Goal: Task Accomplishment & Management: Manage account settings

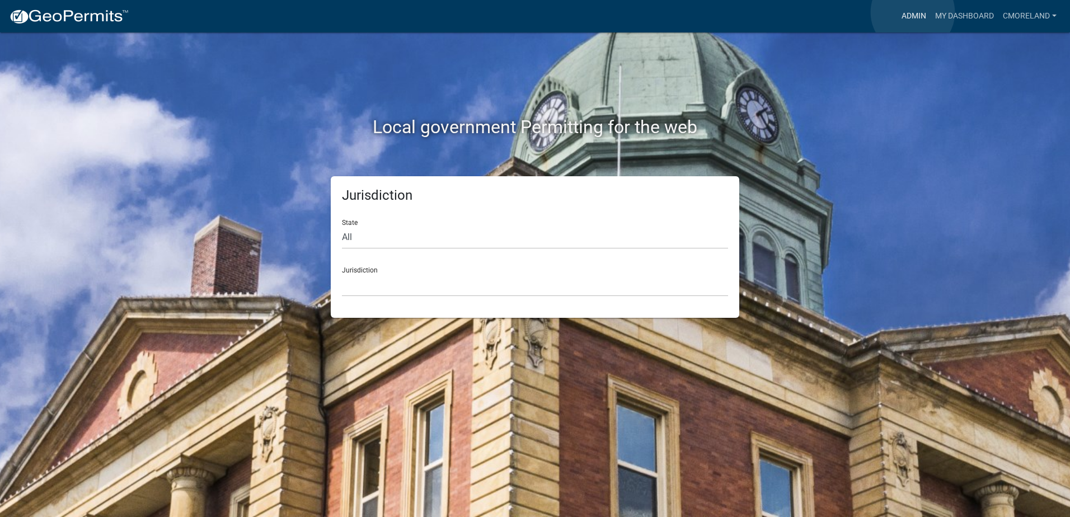
click at [913, 12] on link "Admin" at bounding box center [914, 16] width 34 height 21
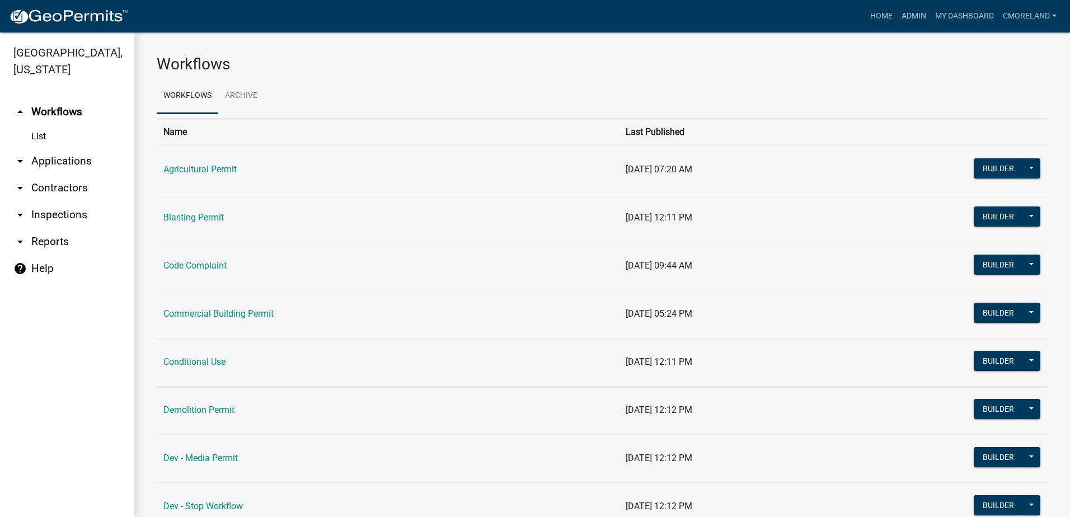
click at [59, 210] on link "arrow_drop_down Inspections" at bounding box center [67, 214] width 134 height 27
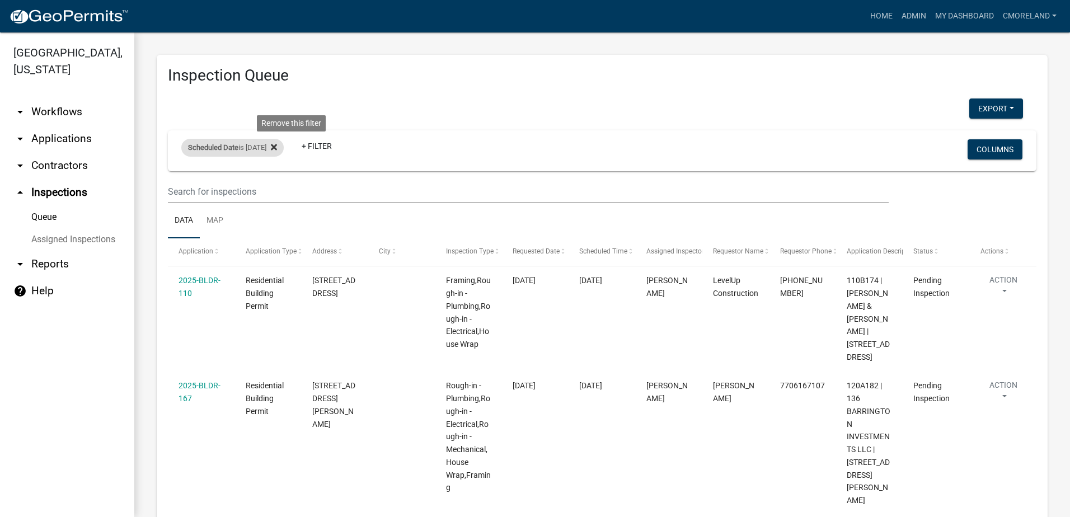
click at [277, 147] on icon at bounding box center [274, 147] width 6 height 6
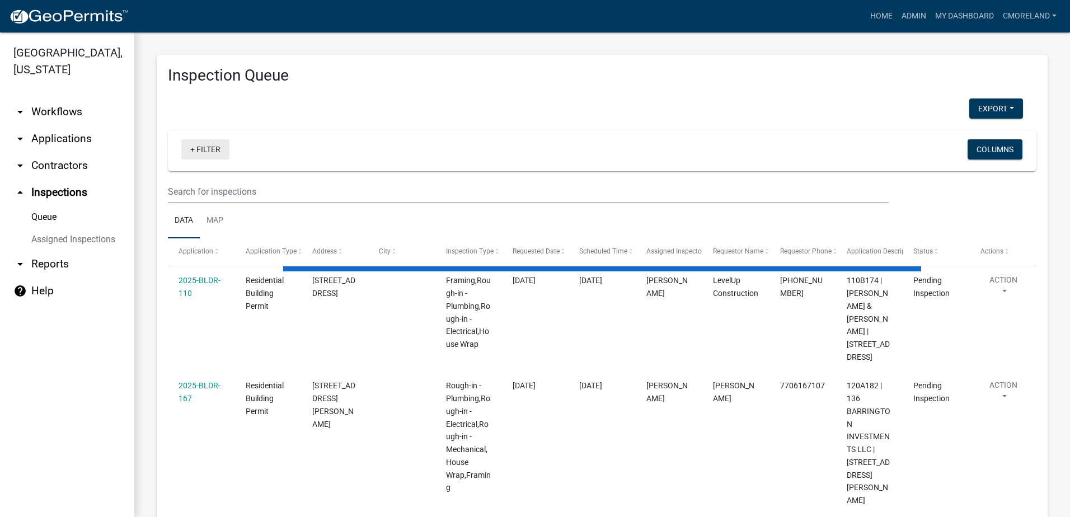
click at [205, 146] on link "+ Filter" at bounding box center [205, 149] width 48 height 20
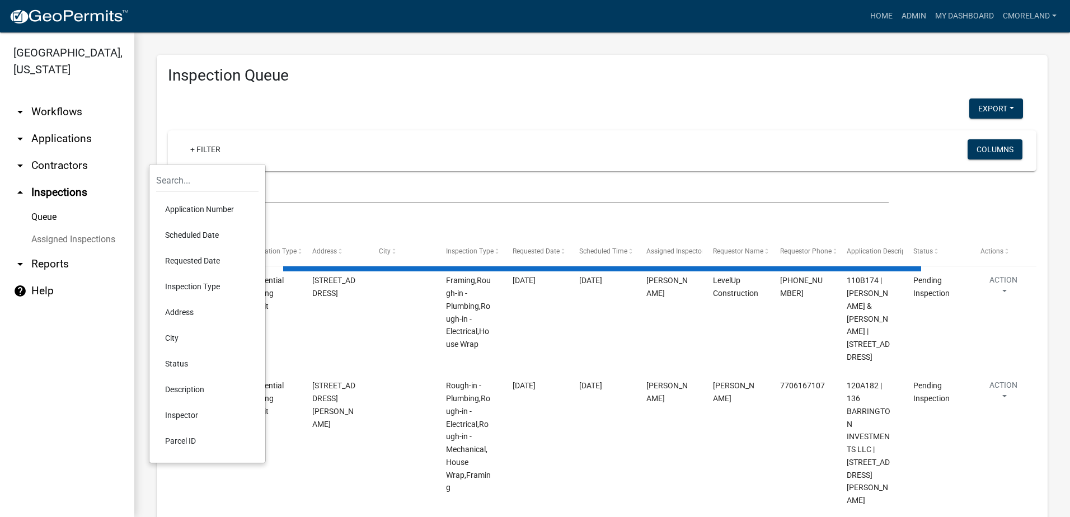
select select "2: 50"
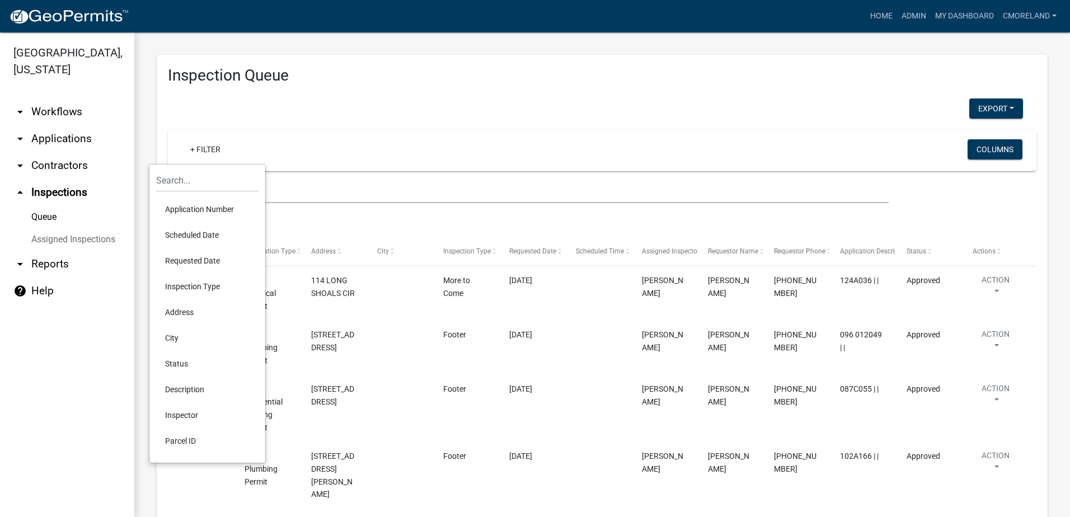
click at [191, 261] on li "Requested Date" at bounding box center [207, 261] width 102 height 26
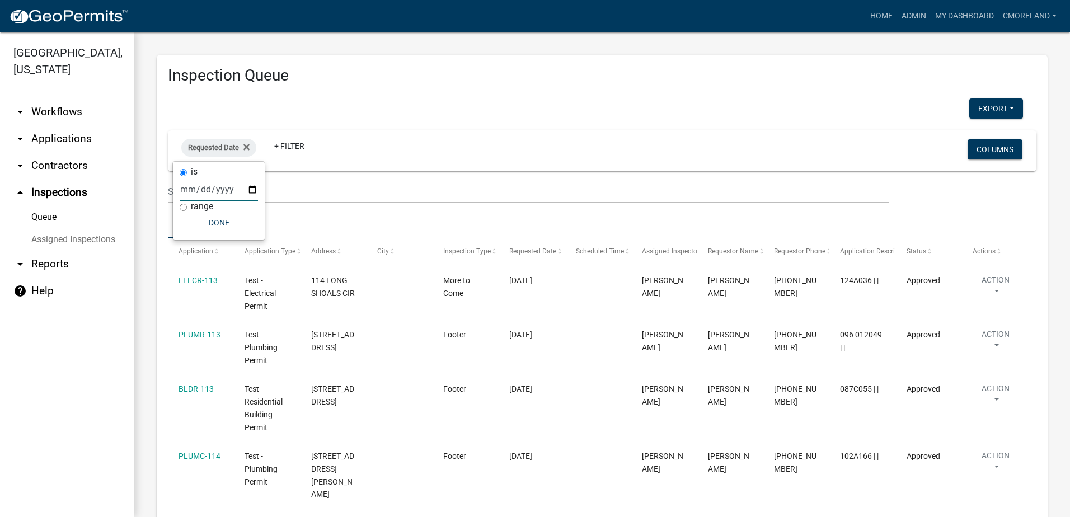
click at [252, 186] on input "date" at bounding box center [219, 189] width 78 height 23
type input "[DATE]"
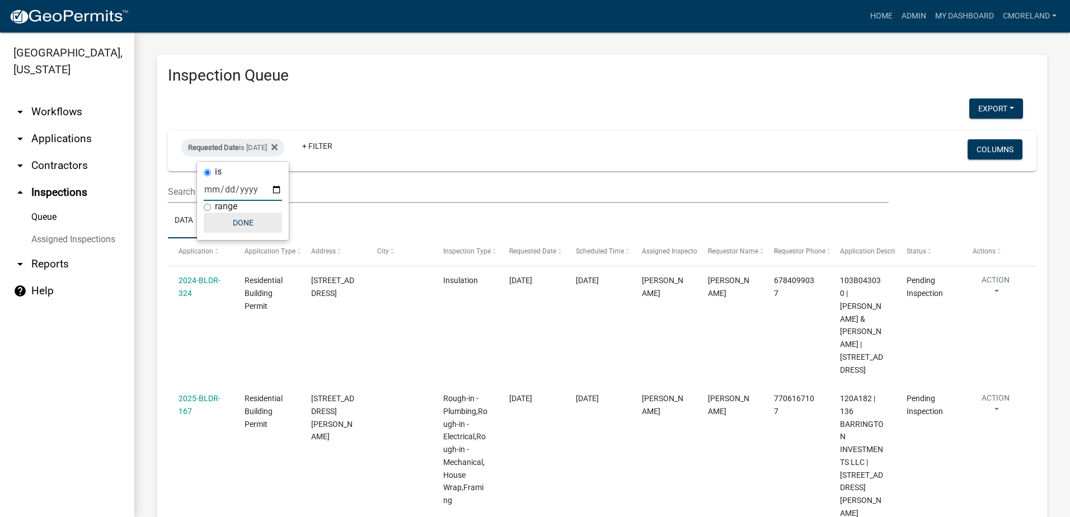
click at [249, 220] on button "Done" at bounding box center [243, 223] width 78 height 20
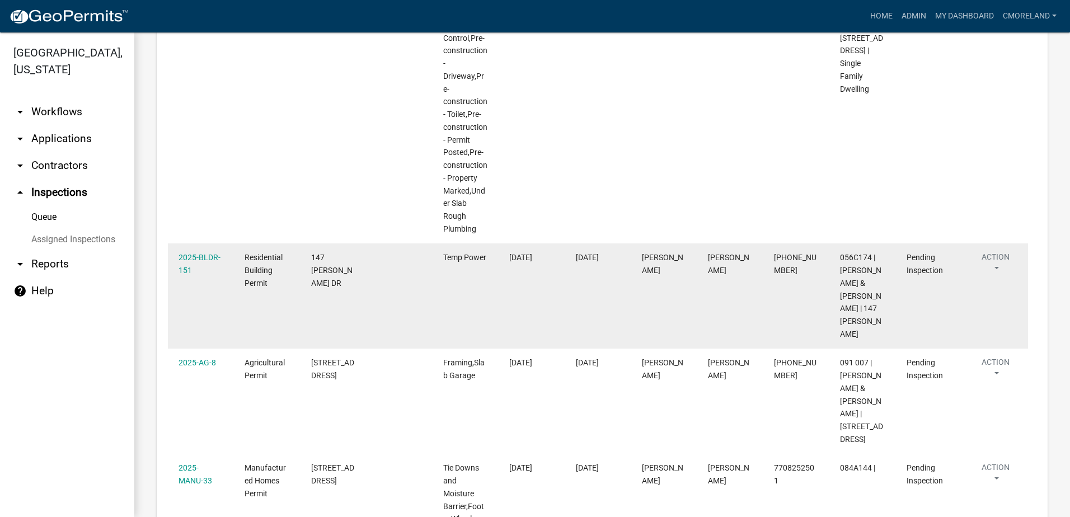
scroll to position [839, 0]
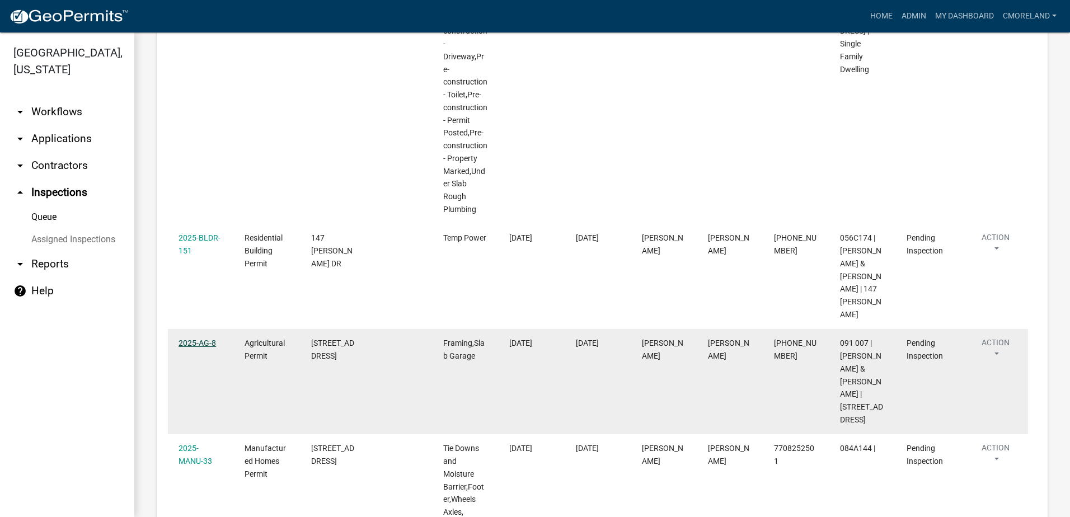
click at [205, 339] on link "2025-AG-8" at bounding box center [196, 343] width 37 height 9
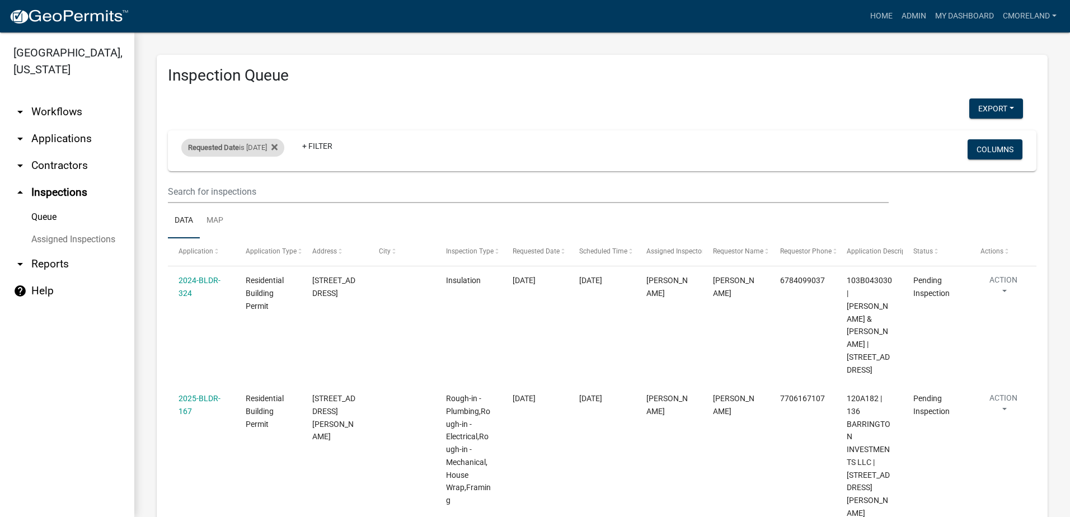
click at [267, 147] on div "Requested Date is [DATE]" at bounding box center [232, 148] width 103 height 18
click at [278, 189] on input "[DATE]" at bounding box center [243, 189] width 78 height 23
type input "[DATE]"
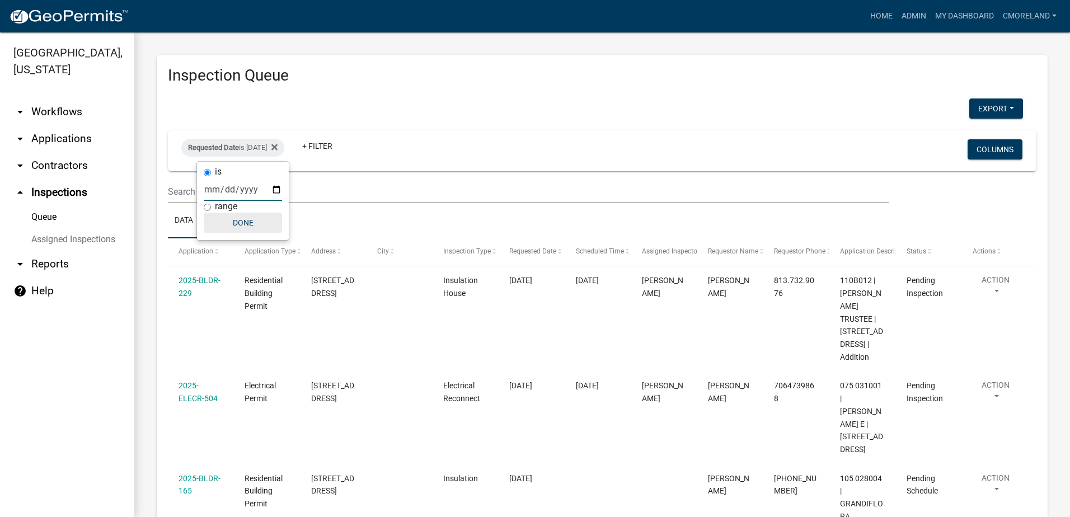
click at [254, 224] on button "Done" at bounding box center [243, 223] width 78 height 20
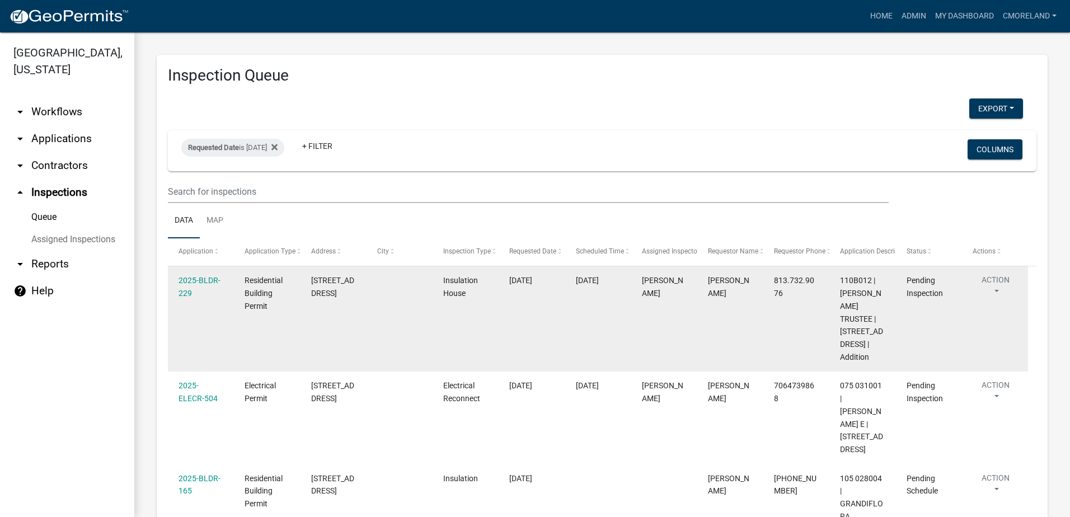
scroll to position [224, 0]
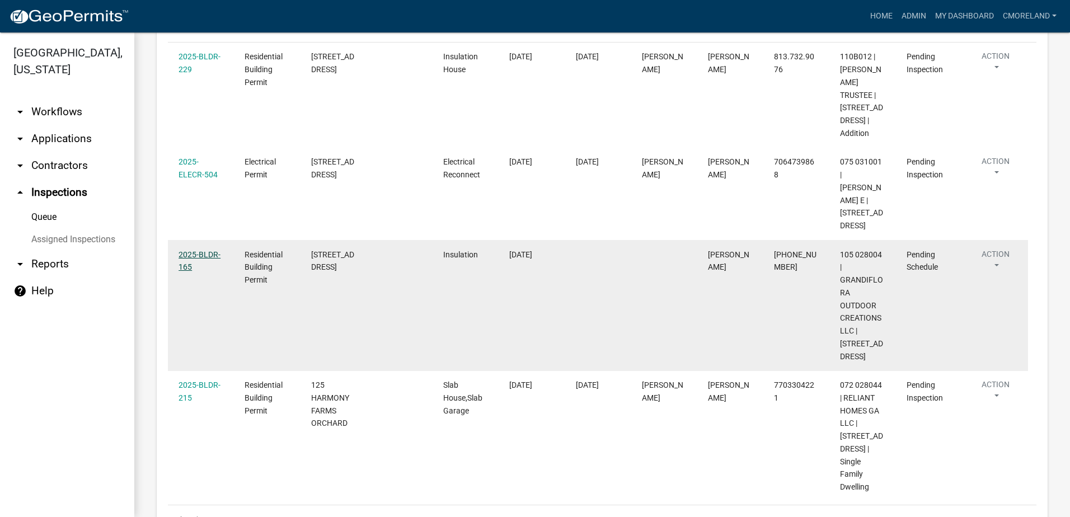
click at [205, 267] on link "2025-BLDR-165" at bounding box center [199, 261] width 42 height 22
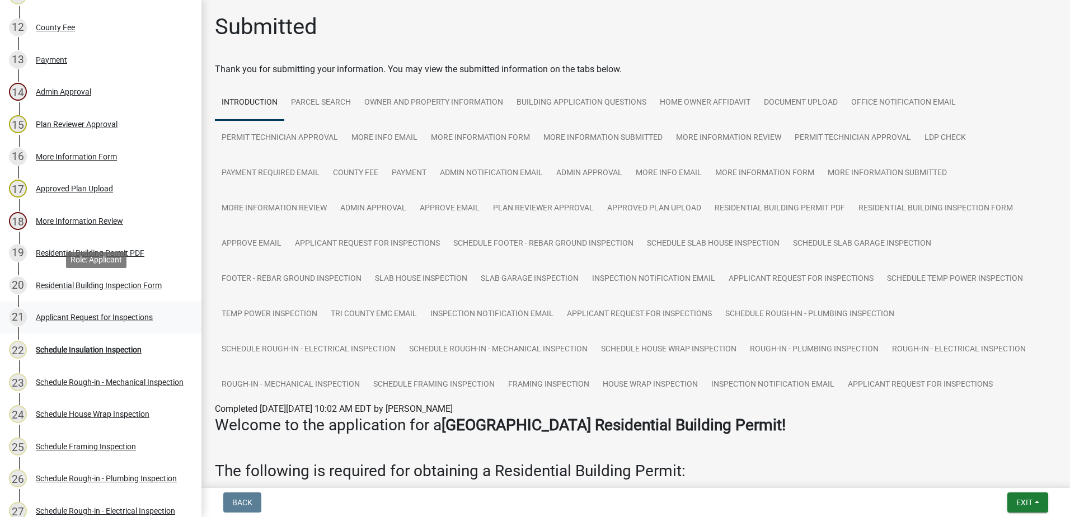
scroll to position [560, 0]
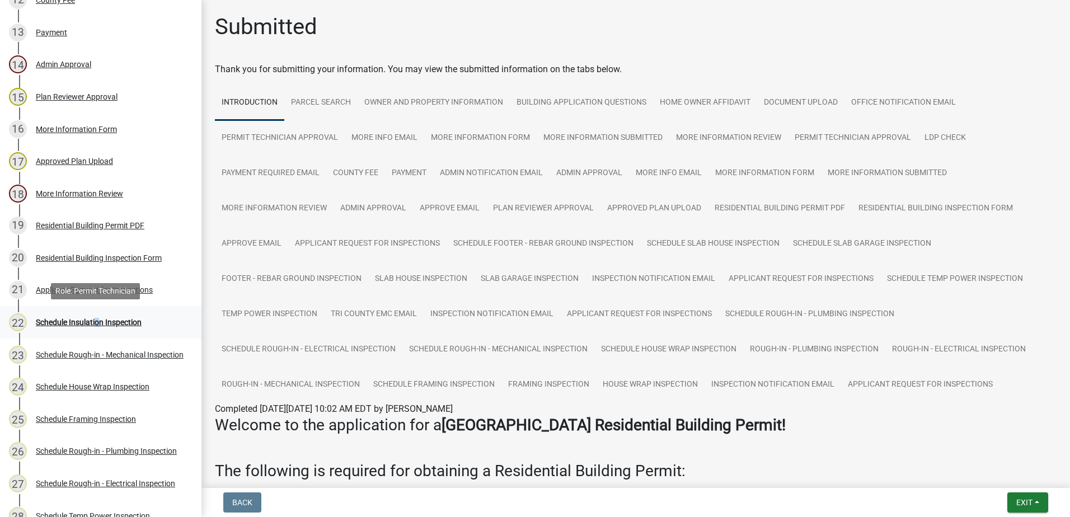
click at [95, 322] on div "Schedule Insulation Inspection" at bounding box center [89, 322] width 106 height 8
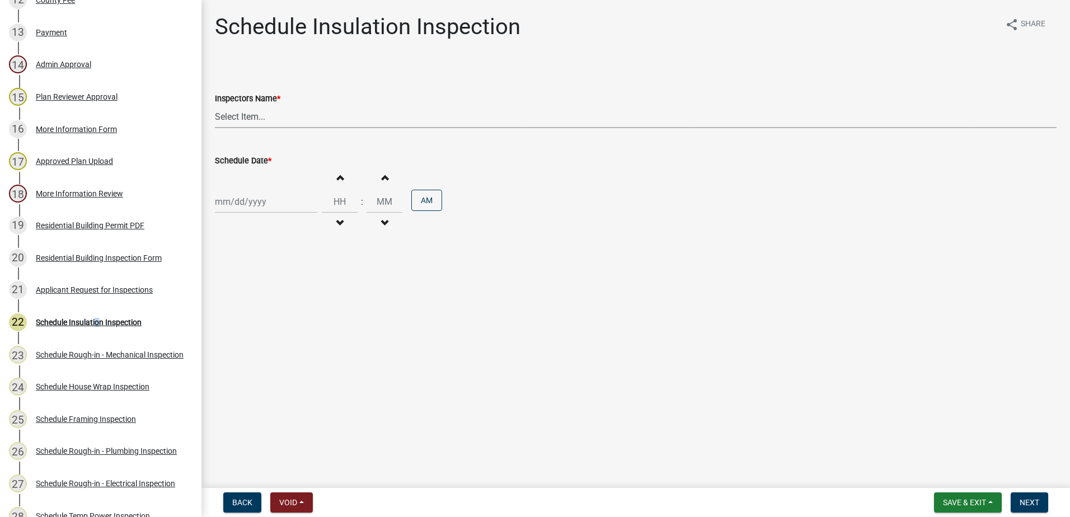
click at [295, 121] on select "Select Item... mrivera ([PERSON_NAME]) [PERSON_NAME] ([PERSON_NAME] ([PERSON_NA…" at bounding box center [636, 116] width 842 height 23
select select "07642ab0-564c-47bb-824b-0ccf2da83593"
click at [215, 105] on select "Select Item... mrivera ([PERSON_NAME]) [PERSON_NAME] ([PERSON_NAME] ([PERSON_NA…" at bounding box center [636, 116] width 842 height 23
click at [270, 204] on div at bounding box center [266, 201] width 102 height 23
select select "9"
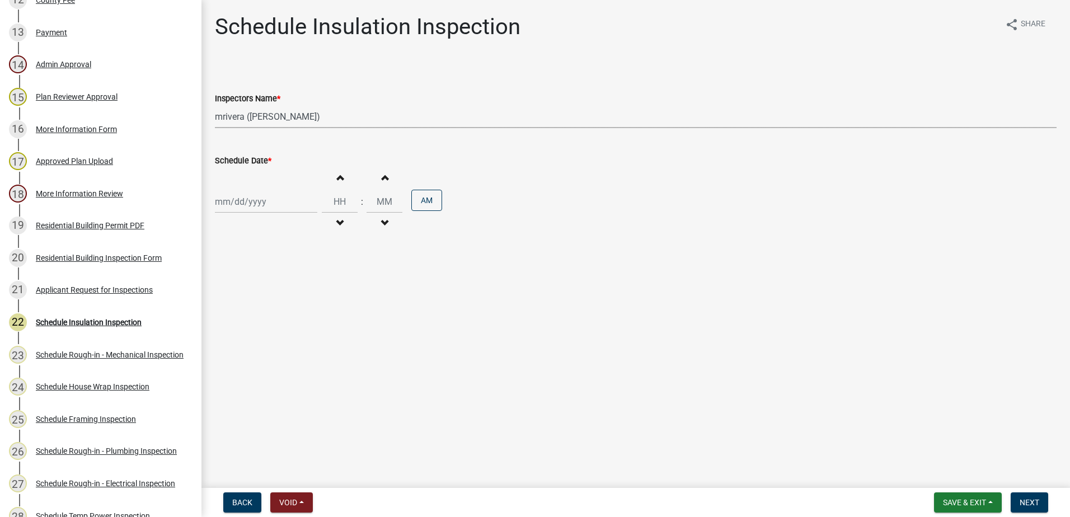
select select "2025"
click at [299, 274] on div "12" at bounding box center [298, 279] width 18 height 18
type input "[DATE]"
click at [1033, 495] on button "Next" at bounding box center [1029, 502] width 37 height 20
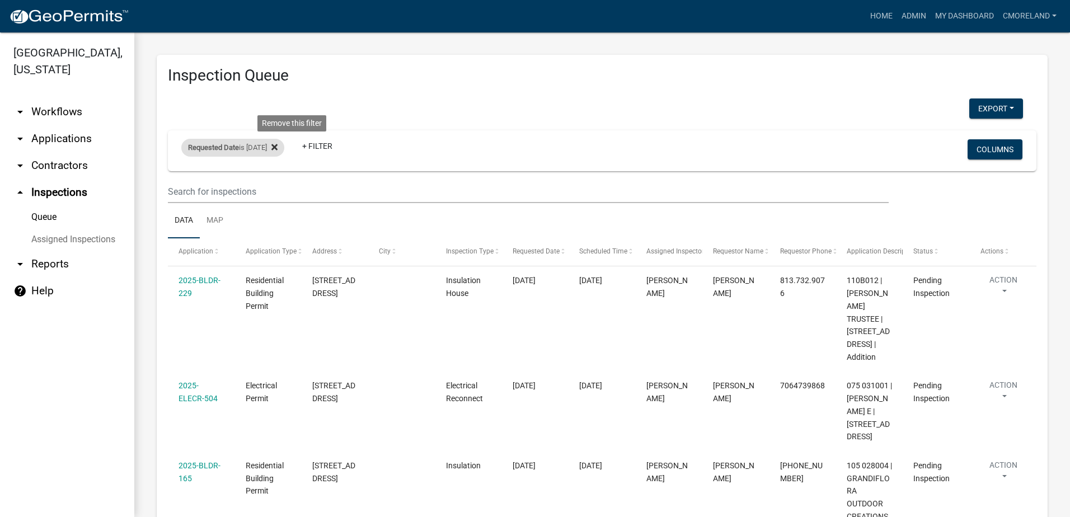
click at [278, 146] on icon at bounding box center [274, 147] width 6 height 9
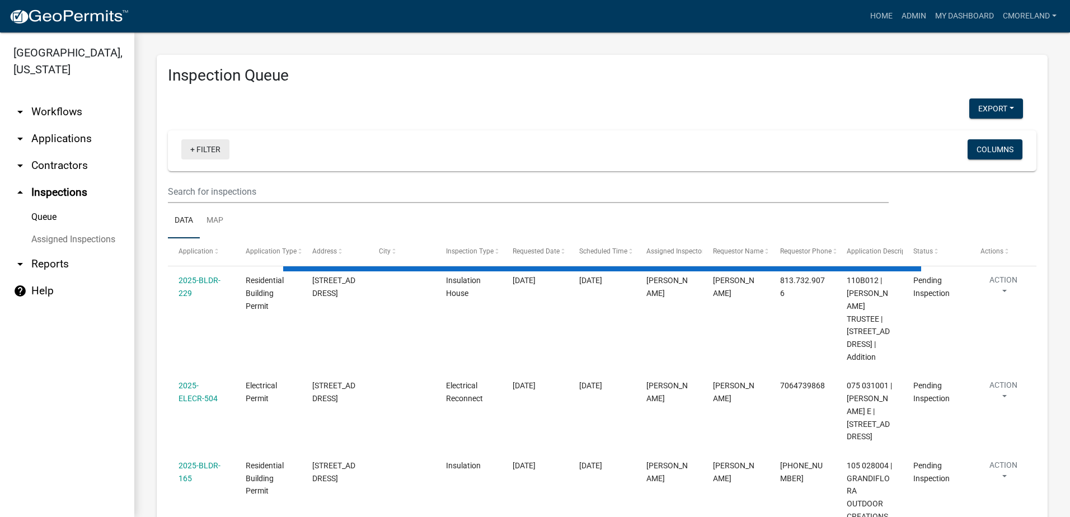
click at [208, 149] on link "+ Filter" at bounding box center [205, 149] width 48 height 20
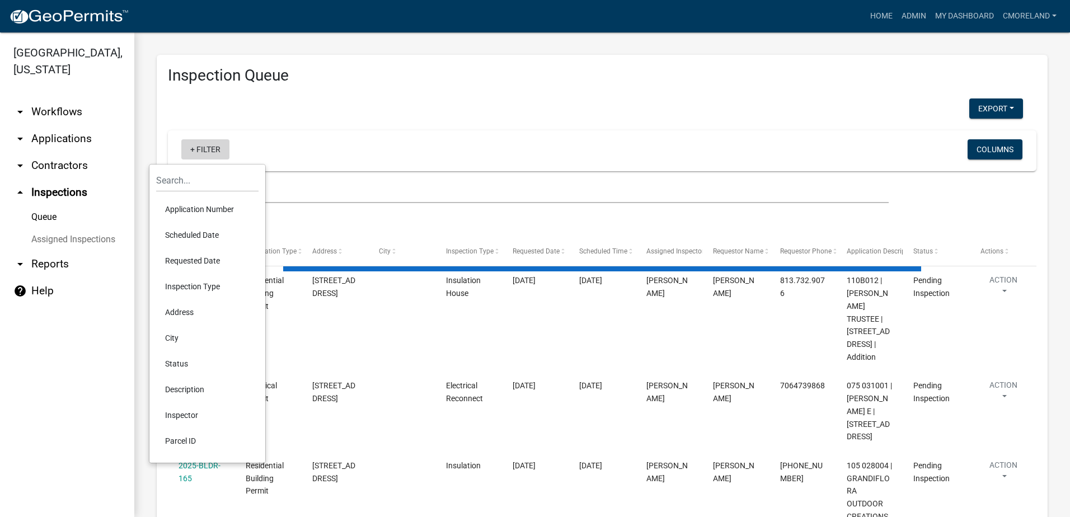
select select "2: 50"
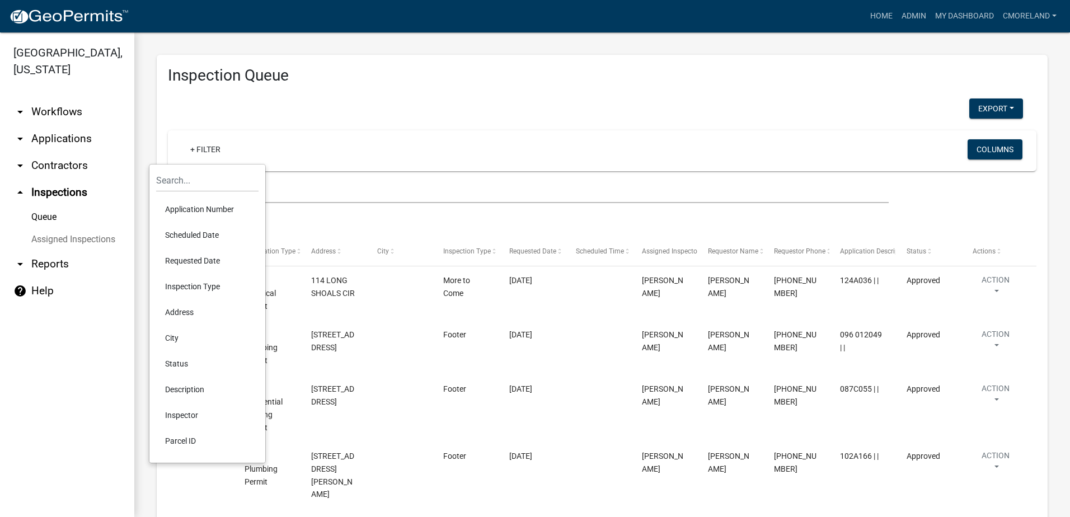
click at [197, 232] on li "Scheduled Date" at bounding box center [207, 235] width 102 height 26
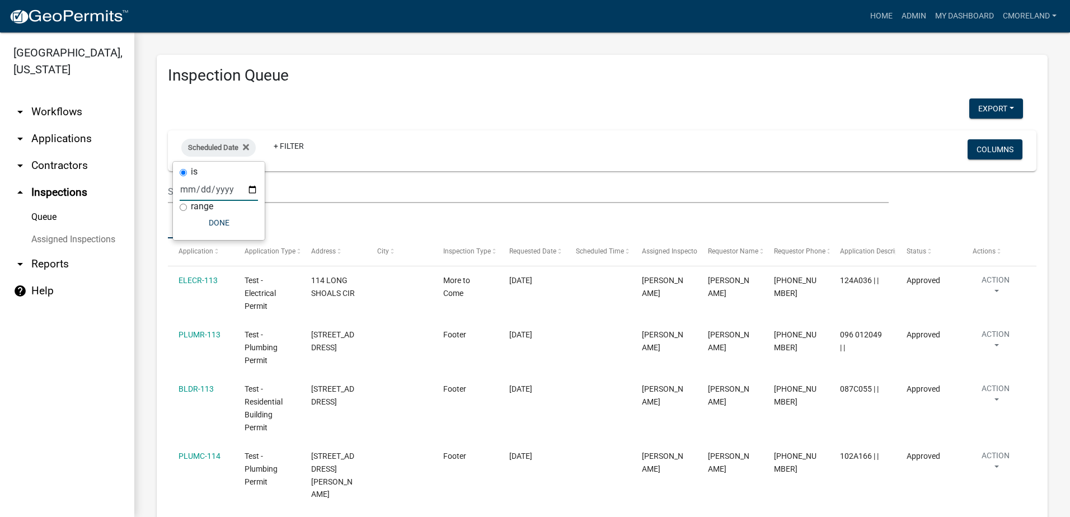
click at [252, 190] on input "date" at bounding box center [219, 189] width 78 height 23
type input "[DATE]"
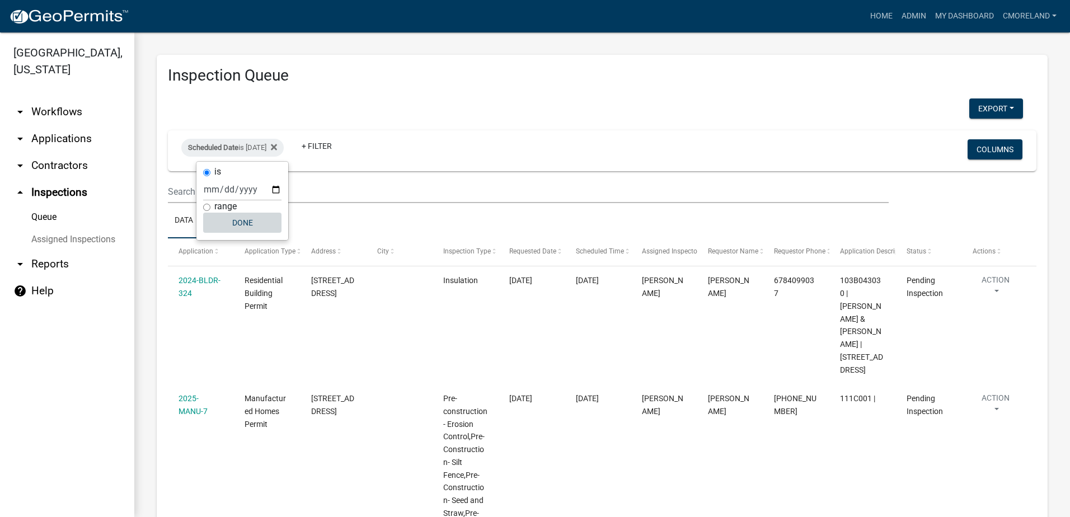
click at [243, 222] on button "Done" at bounding box center [242, 223] width 78 height 20
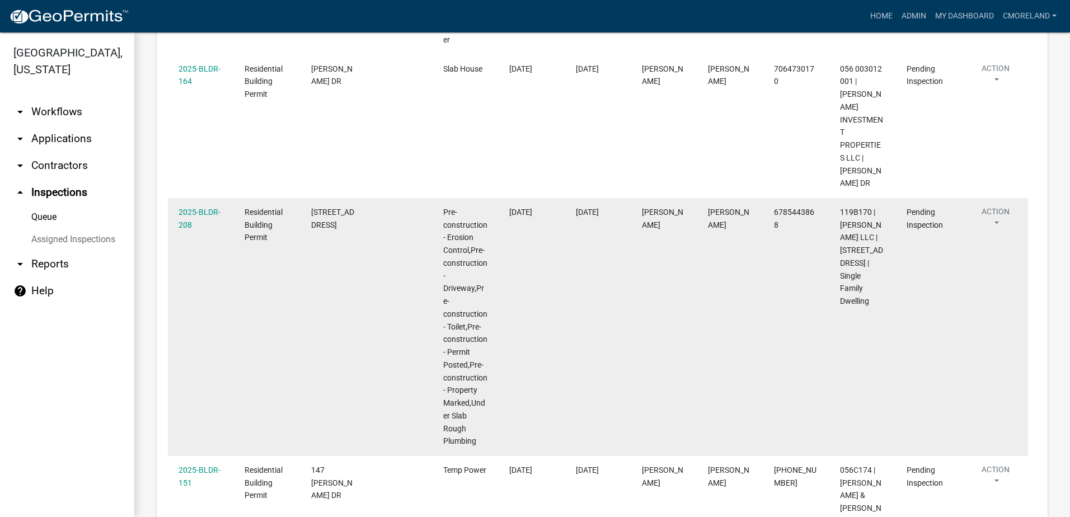
scroll to position [587, 0]
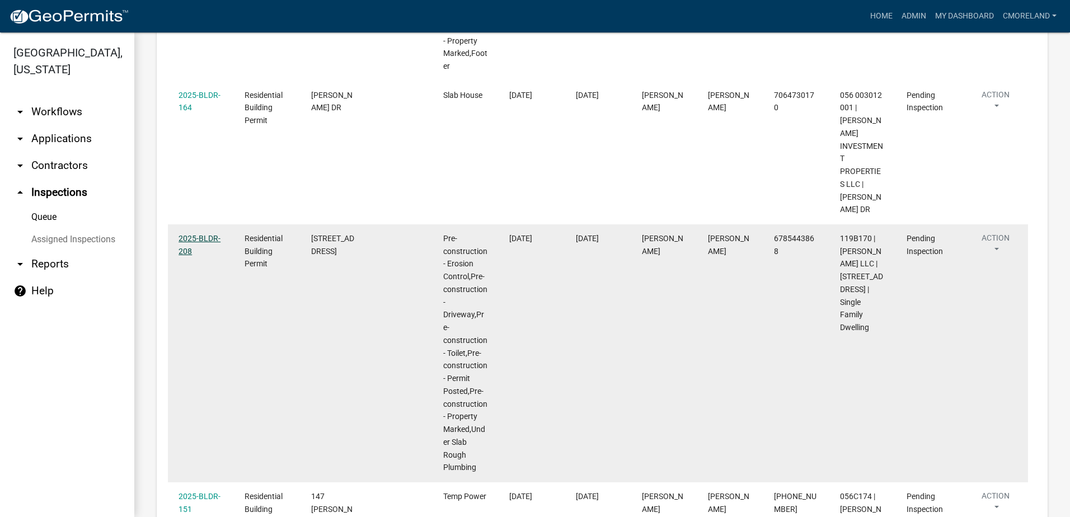
click at [198, 234] on link "2025-BLDR-208" at bounding box center [199, 245] width 42 height 22
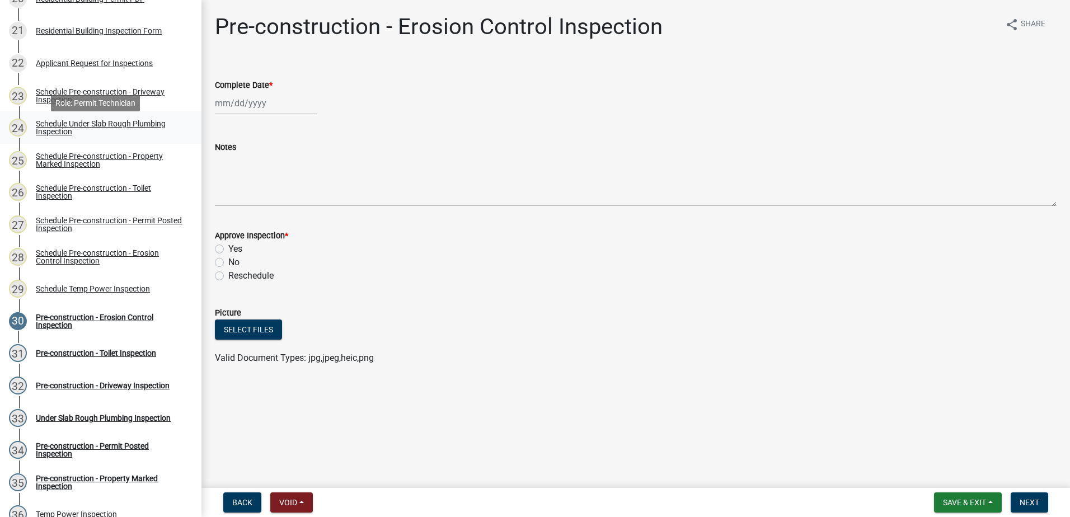
scroll to position [801, 0]
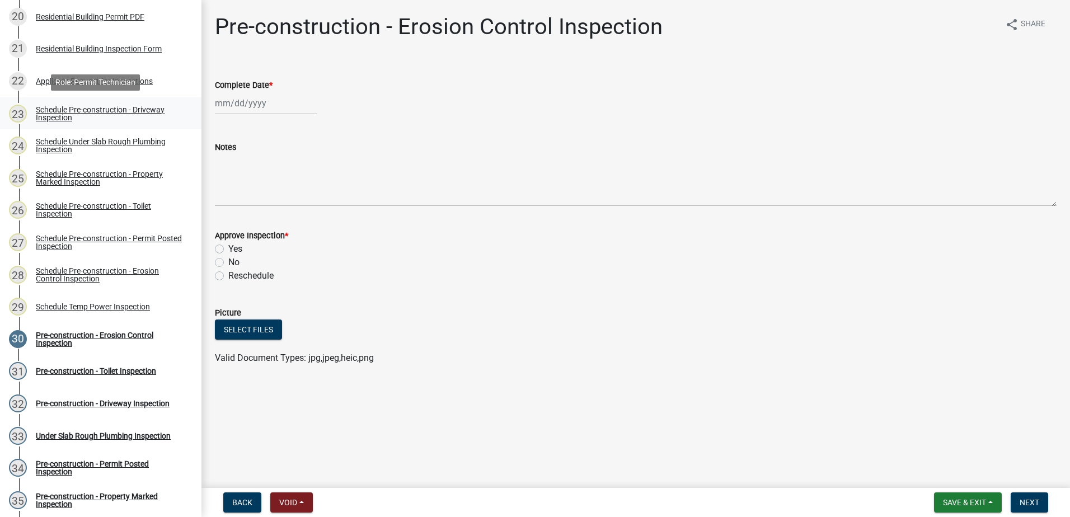
click at [80, 111] on div "Schedule Pre-construction - Driveway Inspection" at bounding box center [110, 114] width 148 height 16
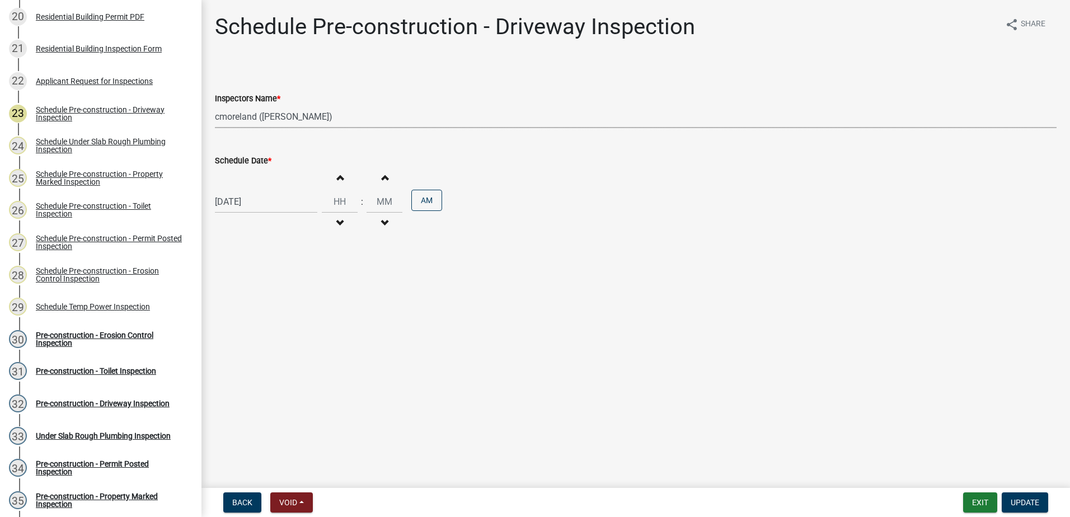
click at [350, 120] on select "Select Item... mrivera ([PERSON_NAME]) [PERSON_NAME] ([PERSON_NAME] ([PERSON_NA…" at bounding box center [636, 116] width 842 height 23
select select "07642ab0-564c-47bb-824b-0ccf2da83593"
click at [215, 105] on select "Select Item... mrivera ([PERSON_NAME]) [PERSON_NAME] ([PERSON_NAME] ([PERSON_NA…" at bounding box center [636, 116] width 842 height 23
click at [1041, 503] on button "Update" at bounding box center [1025, 502] width 46 height 20
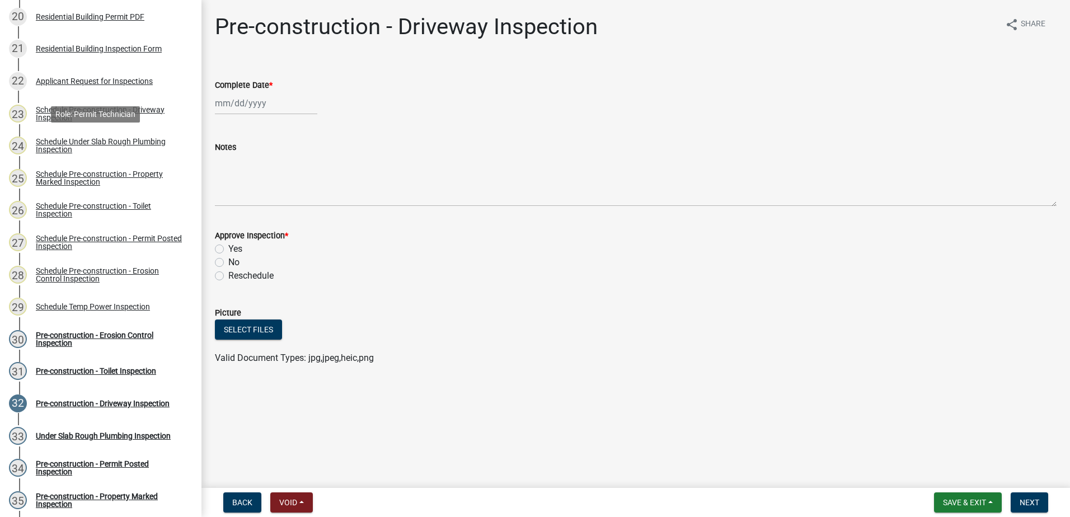
click at [103, 140] on div "Schedule Under Slab Rough Plumbing Inspection" at bounding box center [110, 146] width 148 height 16
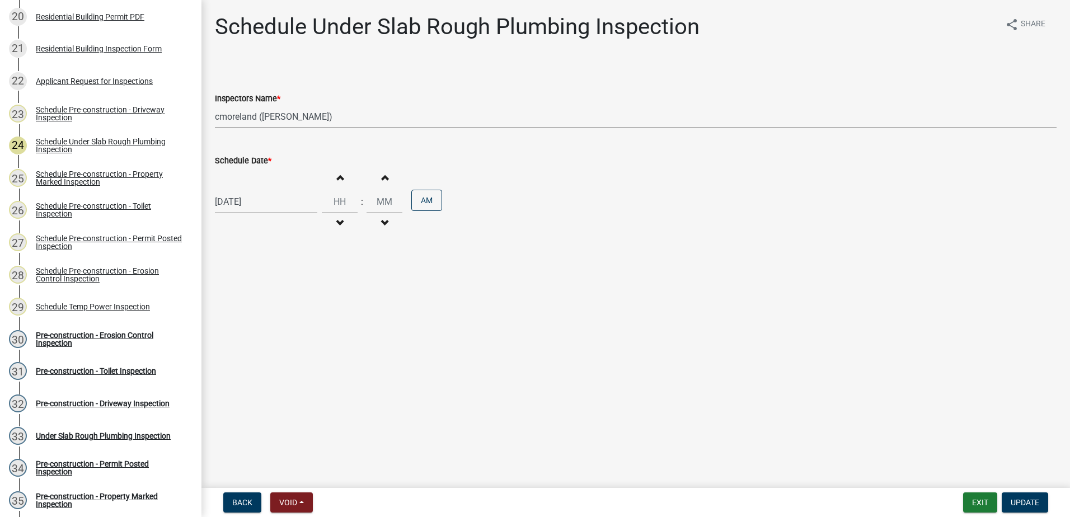
click at [344, 120] on select "Select Item... mrivera ([PERSON_NAME]) [PERSON_NAME] ([PERSON_NAME] ([PERSON_NA…" at bounding box center [636, 116] width 842 height 23
select select "07642ab0-564c-47bb-824b-0ccf2da83593"
click at [215, 105] on select "Select Item... mrivera ([PERSON_NAME]) [PERSON_NAME] ([PERSON_NAME] ([PERSON_NA…" at bounding box center [636, 116] width 842 height 23
click at [1030, 500] on span "Update" at bounding box center [1025, 502] width 29 height 9
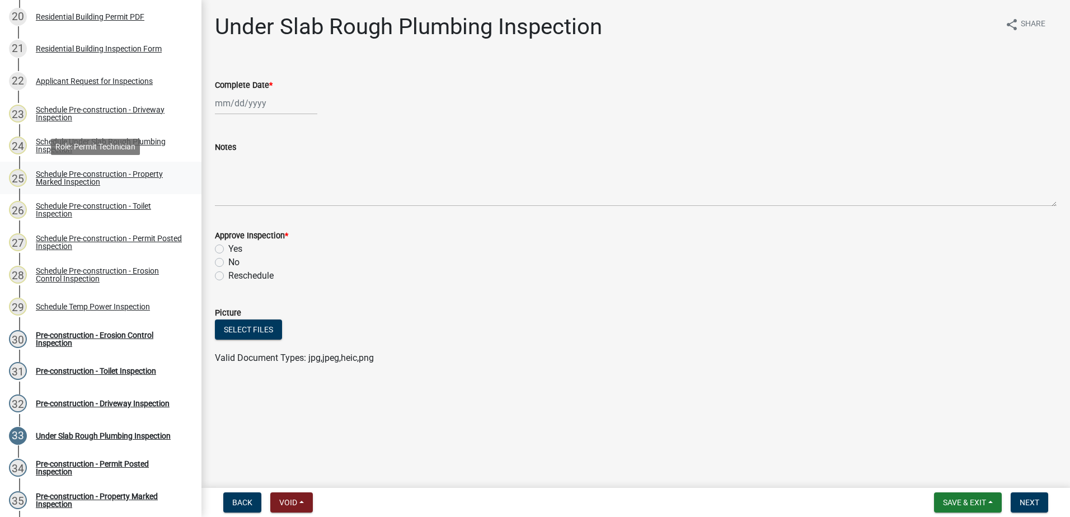
click at [71, 174] on div "Schedule Pre-construction - Property Marked Inspection" at bounding box center [110, 178] width 148 height 16
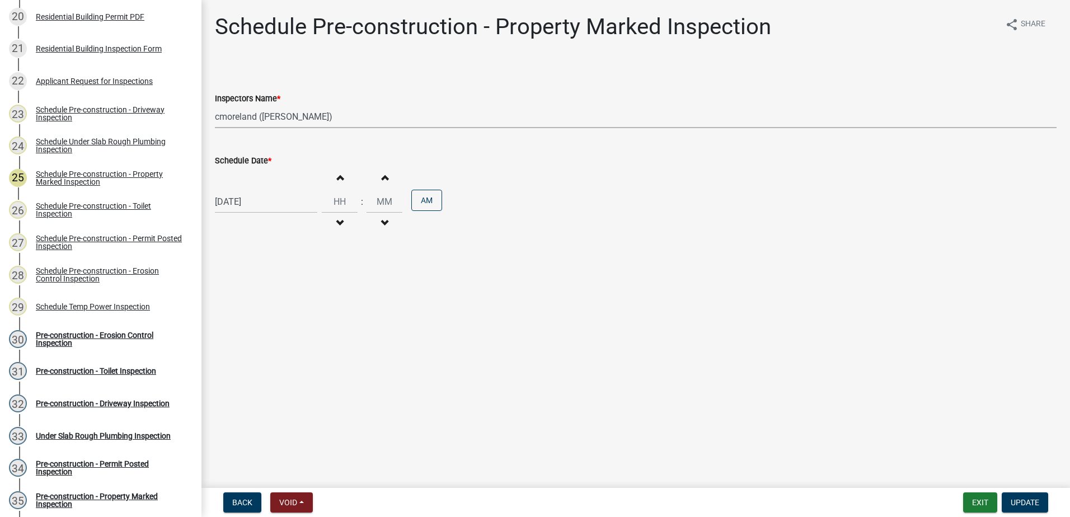
click at [349, 119] on select "Select Item... mrivera ([PERSON_NAME]) [PERSON_NAME] ([PERSON_NAME] ([PERSON_NA…" at bounding box center [636, 116] width 842 height 23
select select "07642ab0-564c-47bb-824b-0ccf2da83593"
click at [215, 105] on select "Select Item... mrivera ([PERSON_NAME]) [PERSON_NAME] ([PERSON_NAME] ([PERSON_NA…" at bounding box center [636, 116] width 842 height 23
click at [1026, 502] on span "Update" at bounding box center [1025, 502] width 29 height 9
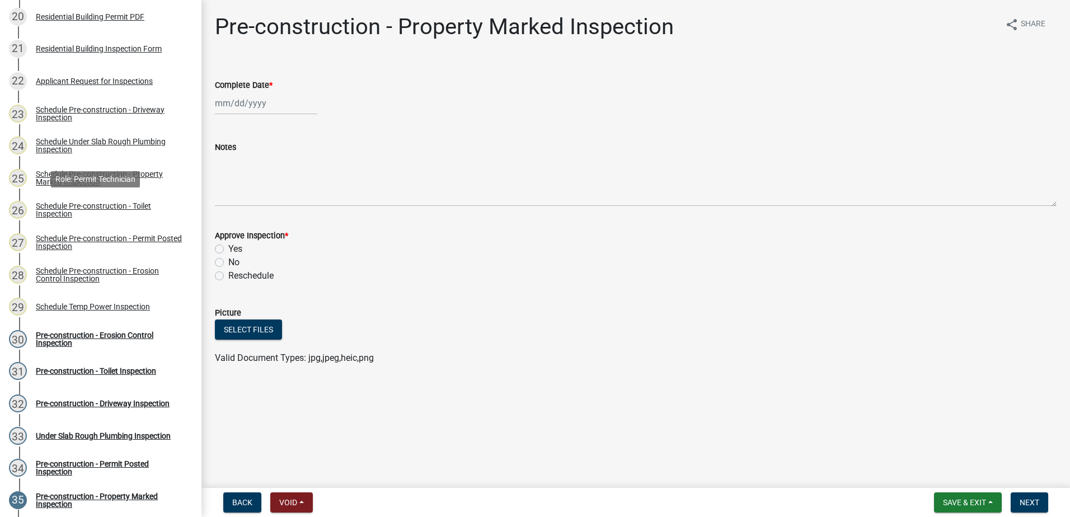
click at [94, 203] on div "Schedule Pre-construction - Toilet Inspection" at bounding box center [110, 210] width 148 height 16
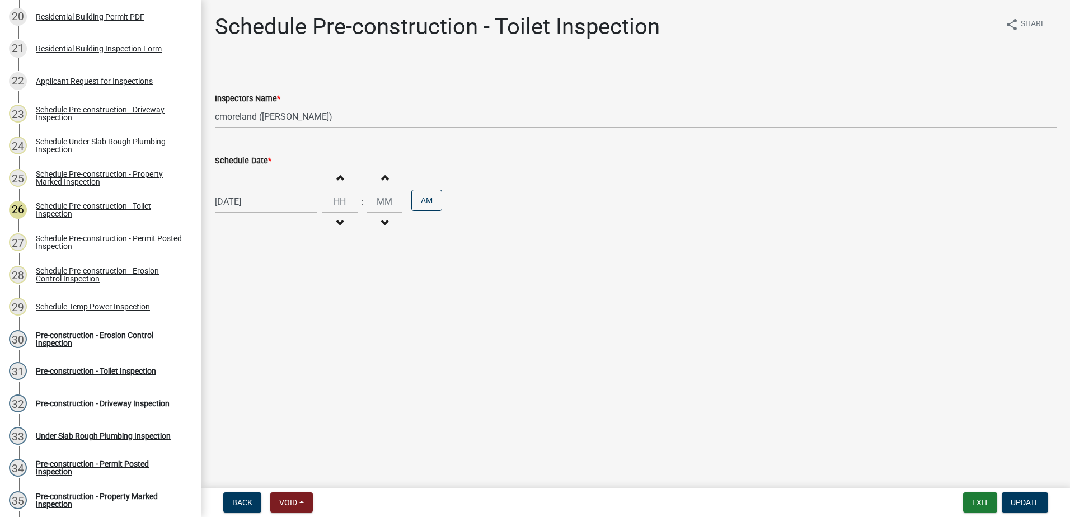
click at [370, 117] on select "Select Item... mrivera ([PERSON_NAME]) [PERSON_NAME] ([PERSON_NAME] ([PERSON_NA…" at bounding box center [636, 116] width 842 height 23
select select "07642ab0-564c-47bb-824b-0ccf2da83593"
click at [215, 105] on select "Select Item... mrivera ([PERSON_NAME]) [PERSON_NAME] ([PERSON_NAME] ([PERSON_NA…" at bounding box center [636, 116] width 842 height 23
click at [1020, 501] on span "Update" at bounding box center [1025, 502] width 29 height 9
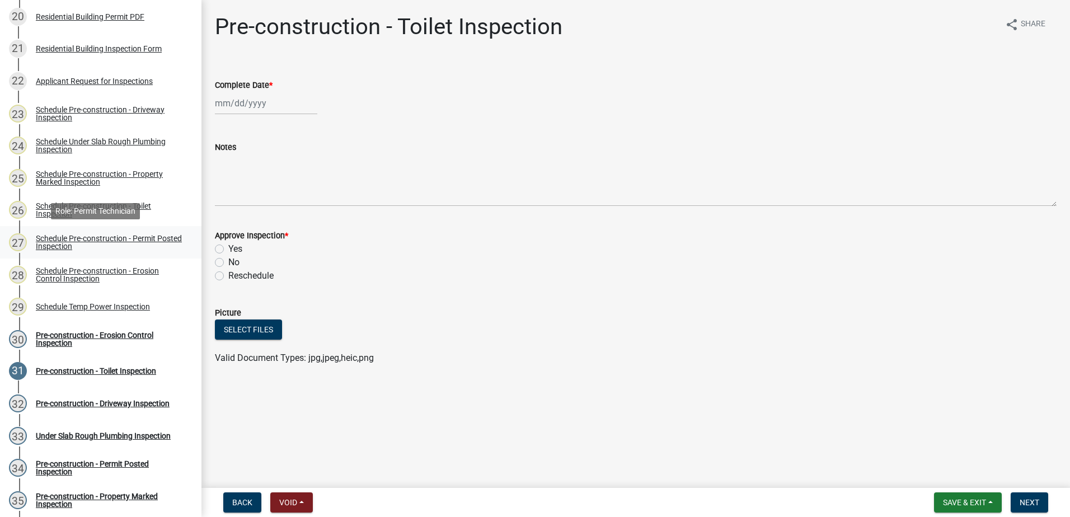
click at [120, 238] on div "Schedule Pre-construction - Permit Posted Inspection" at bounding box center [110, 242] width 148 height 16
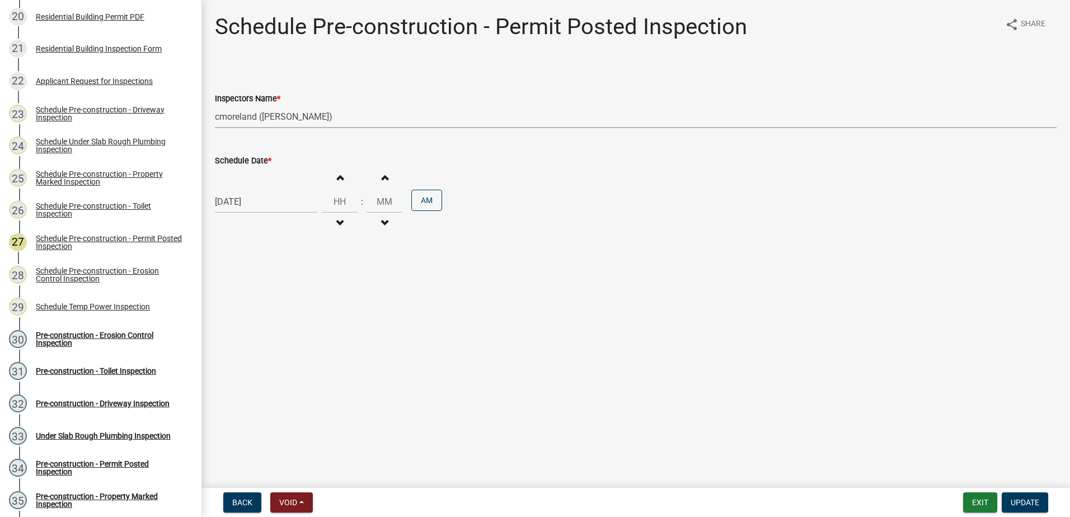
click at [358, 118] on select "Select Item... mrivera ([PERSON_NAME]) [PERSON_NAME] ([PERSON_NAME] ([PERSON_NA…" at bounding box center [636, 116] width 842 height 23
select select "07642ab0-564c-47bb-824b-0ccf2da83593"
click at [215, 105] on select "Select Item... mrivera ([PERSON_NAME]) [PERSON_NAME] ([PERSON_NAME] ([PERSON_NA…" at bounding box center [636, 116] width 842 height 23
click at [1023, 495] on button "Update" at bounding box center [1025, 502] width 46 height 20
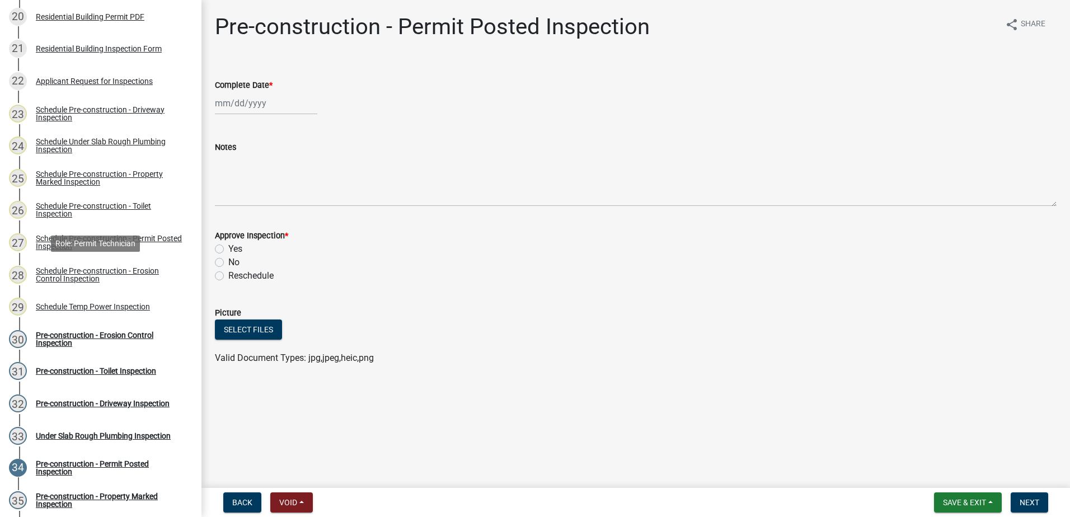
click at [117, 270] on div "Schedule Pre-construction - Erosion Control Inspection" at bounding box center [110, 275] width 148 height 16
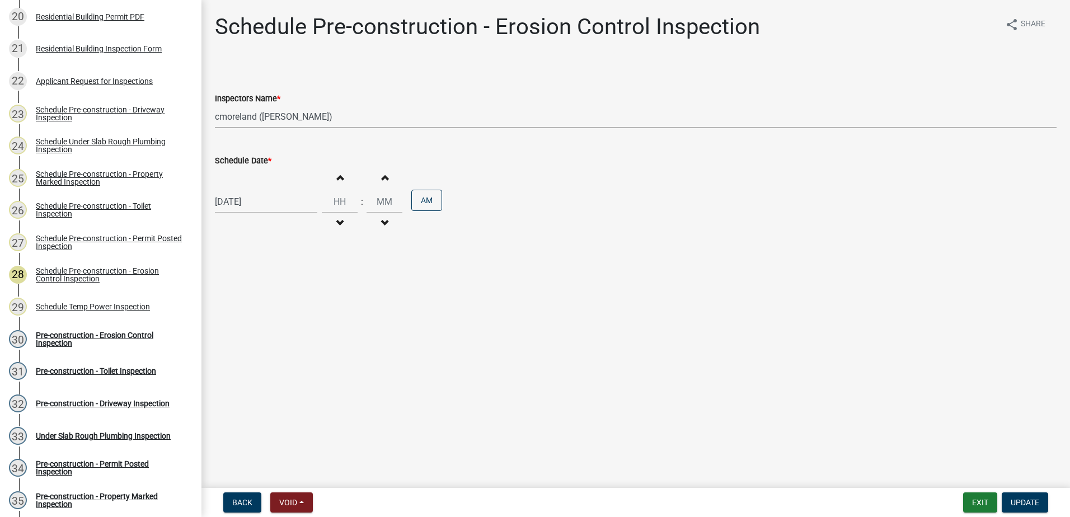
click at [354, 116] on select "Select Item... mrivera ([PERSON_NAME]) [PERSON_NAME] ([PERSON_NAME] ([PERSON_NA…" at bounding box center [636, 116] width 842 height 23
select select "07642ab0-564c-47bb-824b-0ccf2da83593"
click at [215, 105] on select "Select Item... mrivera ([PERSON_NAME]) [PERSON_NAME] ([PERSON_NAME] ([PERSON_NA…" at bounding box center [636, 116] width 842 height 23
click at [1028, 500] on span "Update" at bounding box center [1025, 502] width 29 height 9
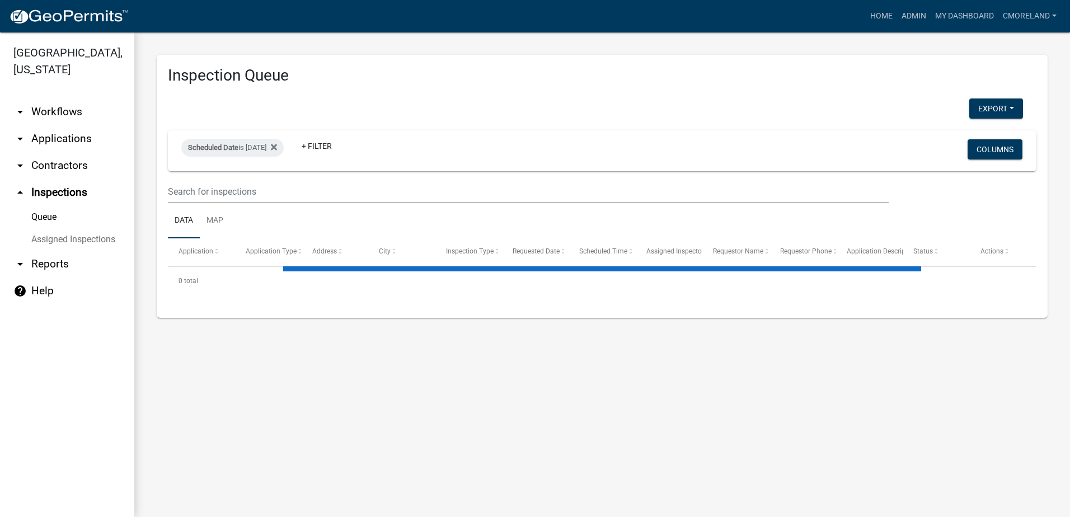
select select "2: 50"
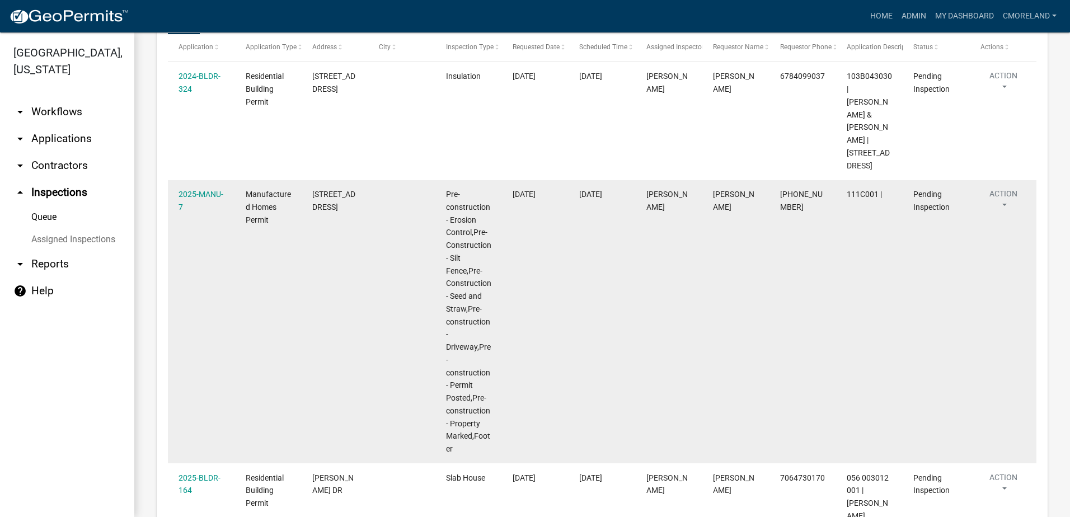
scroll to position [224, 0]
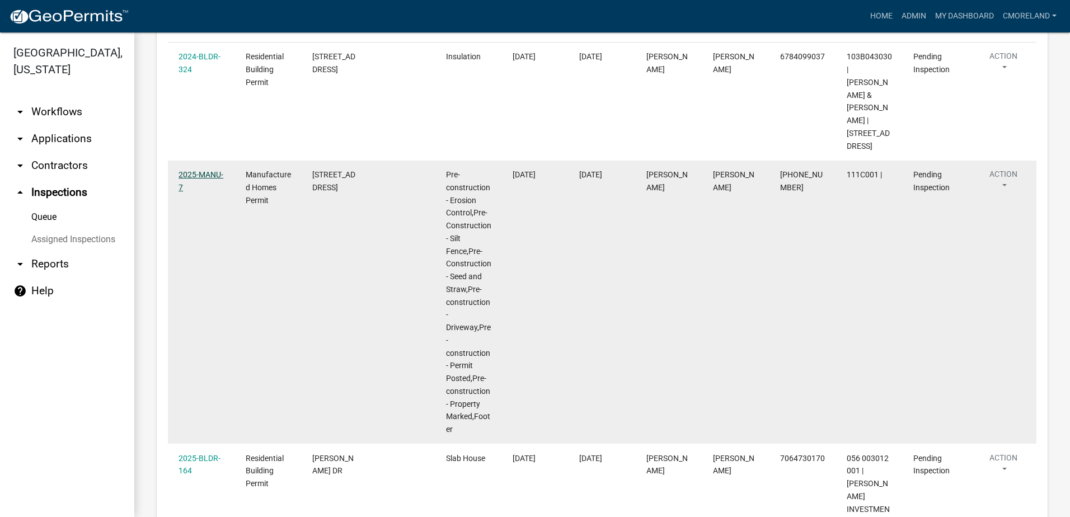
click at [199, 170] on link "2025-MANU-7" at bounding box center [200, 181] width 45 height 22
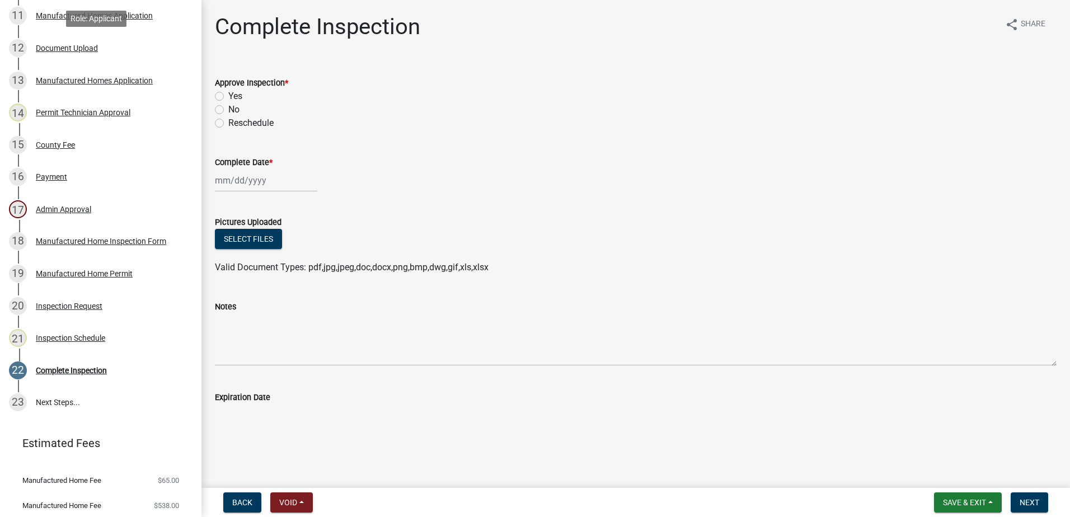
scroll to position [558, 0]
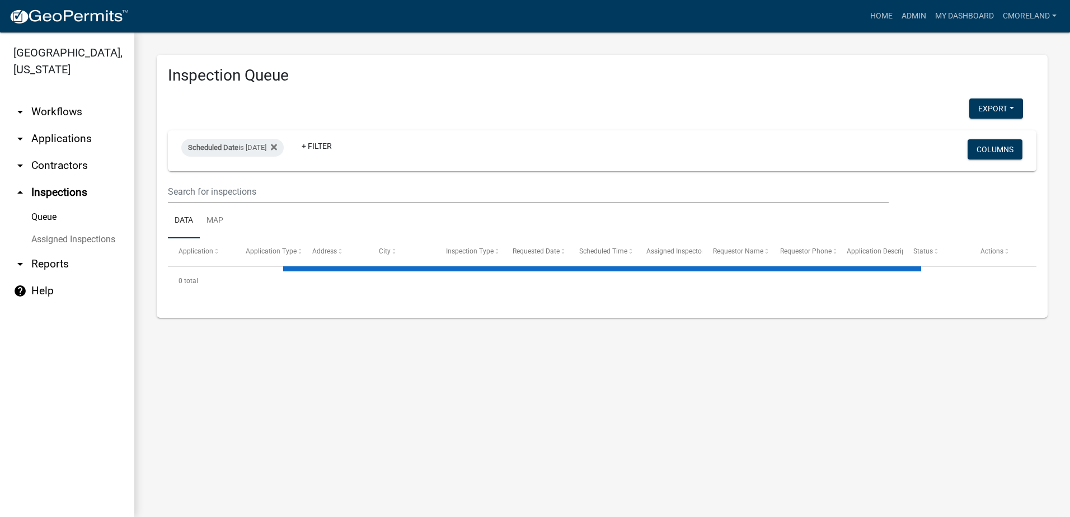
select select "2: 50"
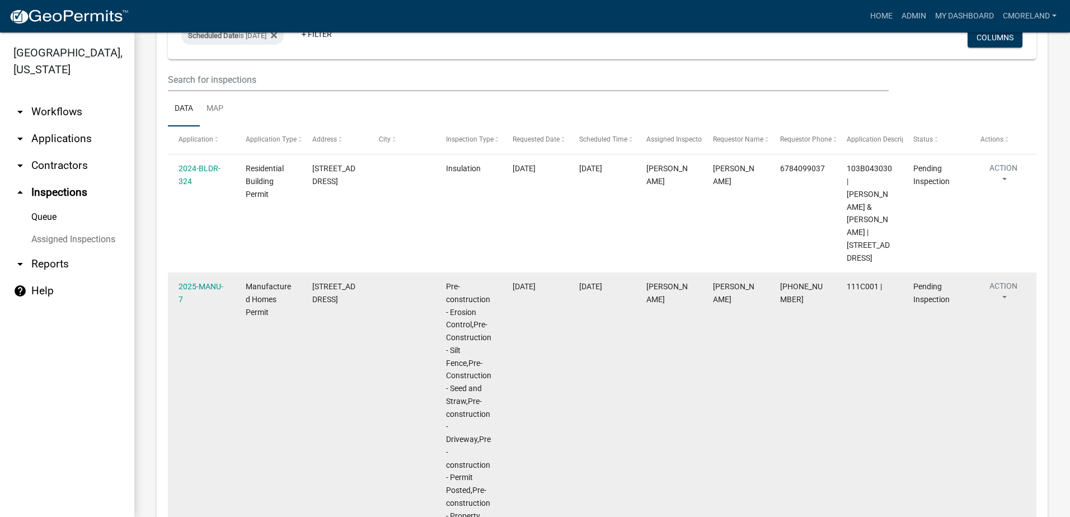
scroll to position [224, 0]
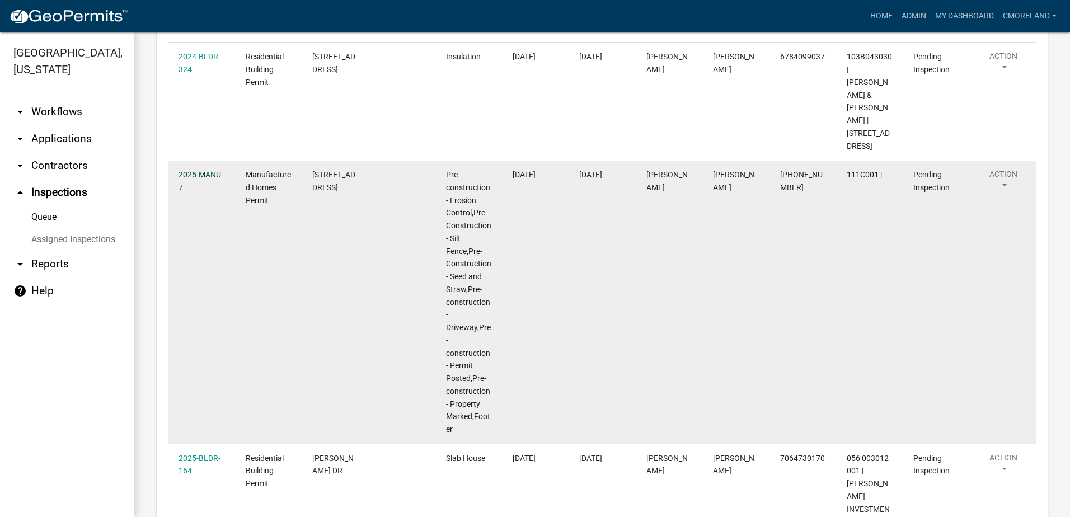
click at [199, 170] on link "2025-MANU-7" at bounding box center [200, 181] width 45 height 22
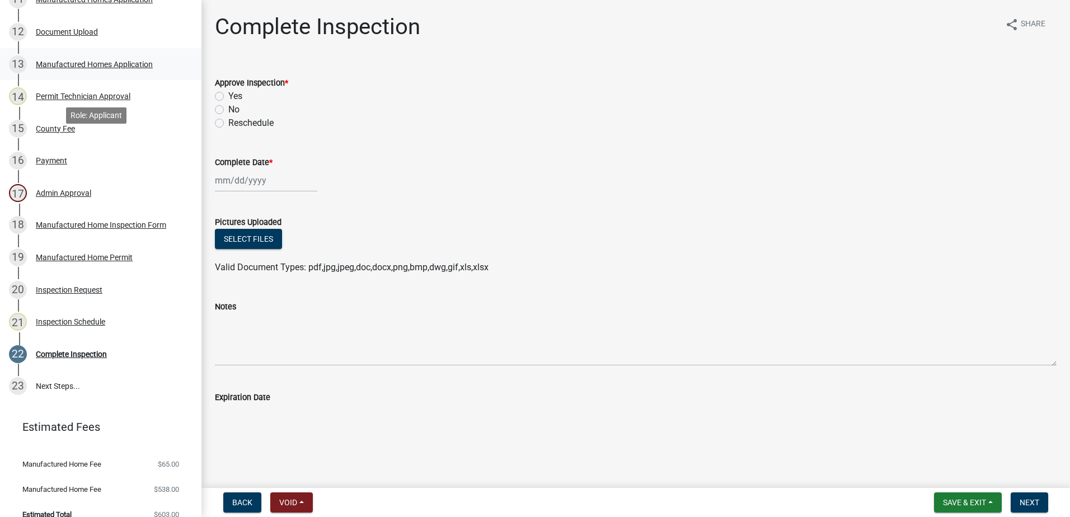
scroll to position [558, 0]
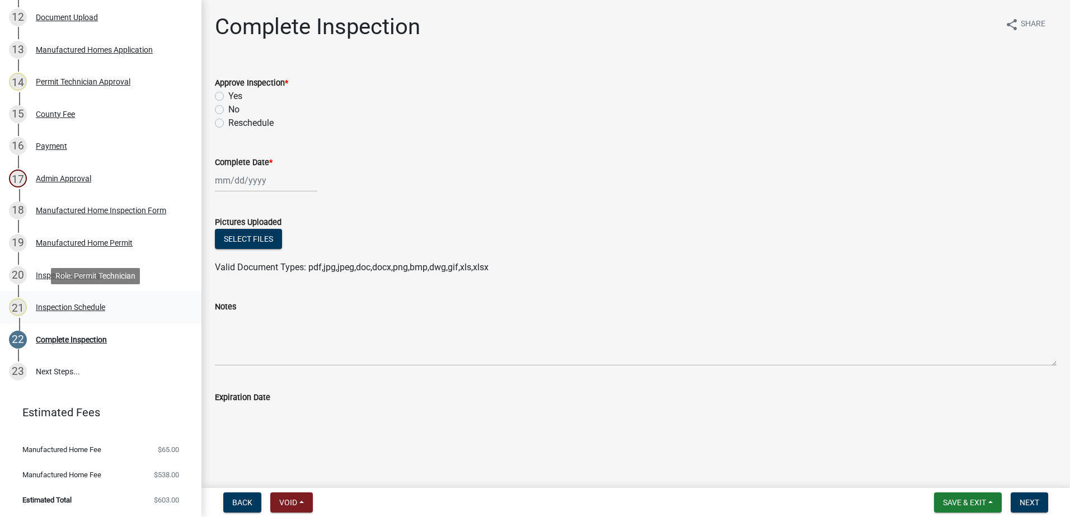
click at [92, 307] on div "Inspection Schedule" at bounding box center [70, 307] width 69 height 8
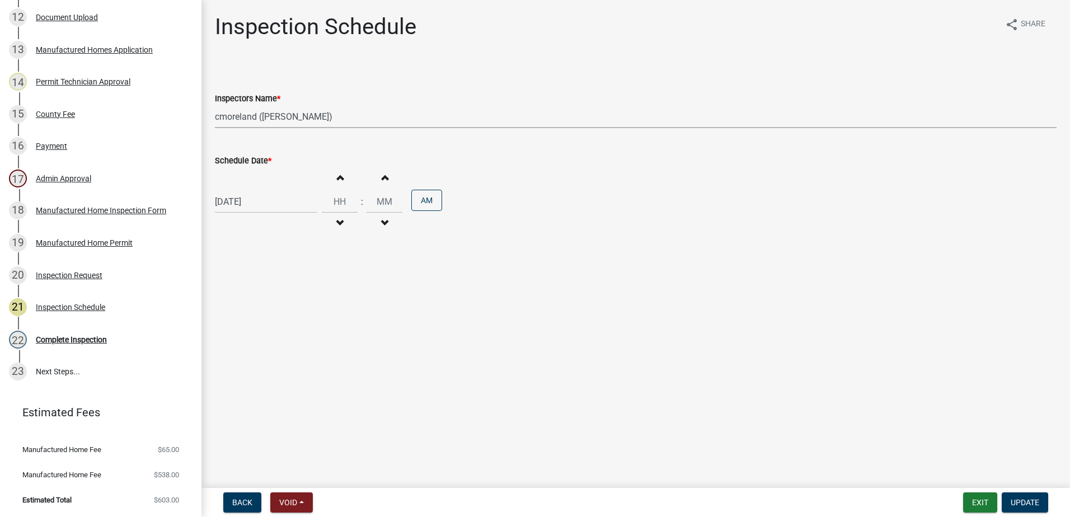
click at [356, 117] on select "Select Item... mrivera ([PERSON_NAME]) [PERSON_NAME] ([PERSON_NAME] ([PERSON_NA…" at bounding box center [636, 116] width 842 height 23
select select "07642ab0-564c-47bb-824b-0ccf2da83593"
click at [215, 105] on select "Select Item... mrivera ([PERSON_NAME]) [PERSON_NAME] ([PERSON_NAME] ([PERSON_NA…" at bounding box center [636, 116] width 842 height 23
click at [1027, 499] on span "Update" at bounding box center [1025, 502] width 29 height 9
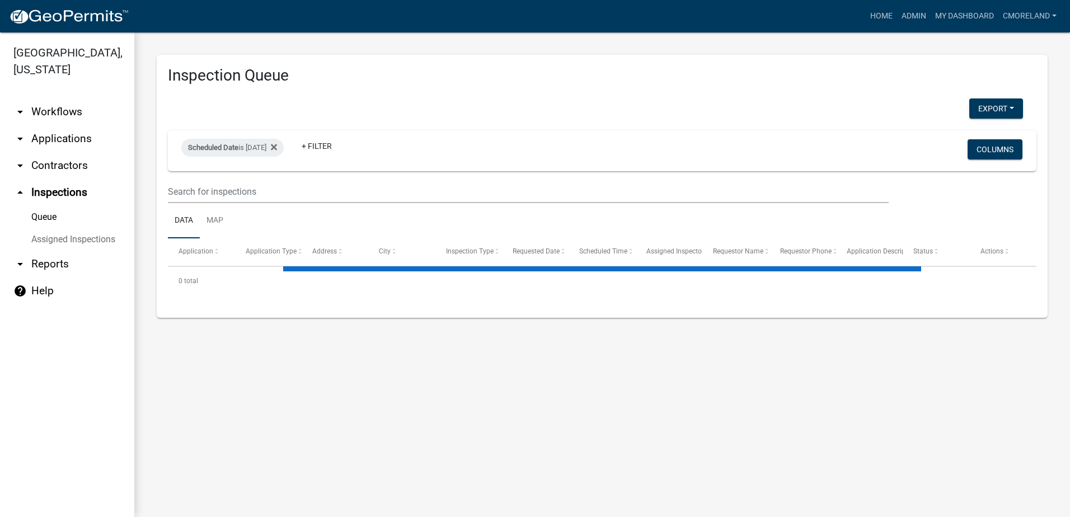
select select "2: 50"
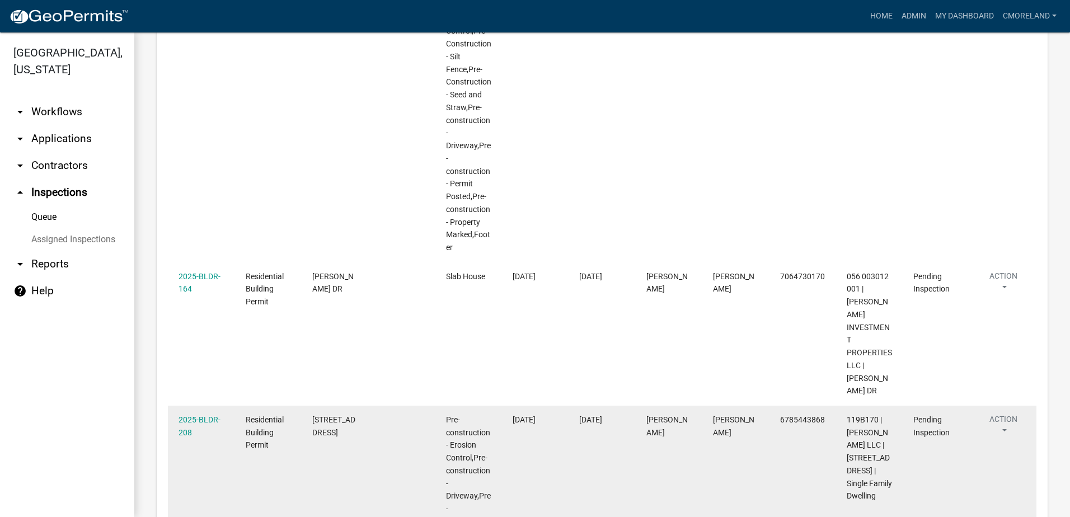
scroll to position [462, 0]
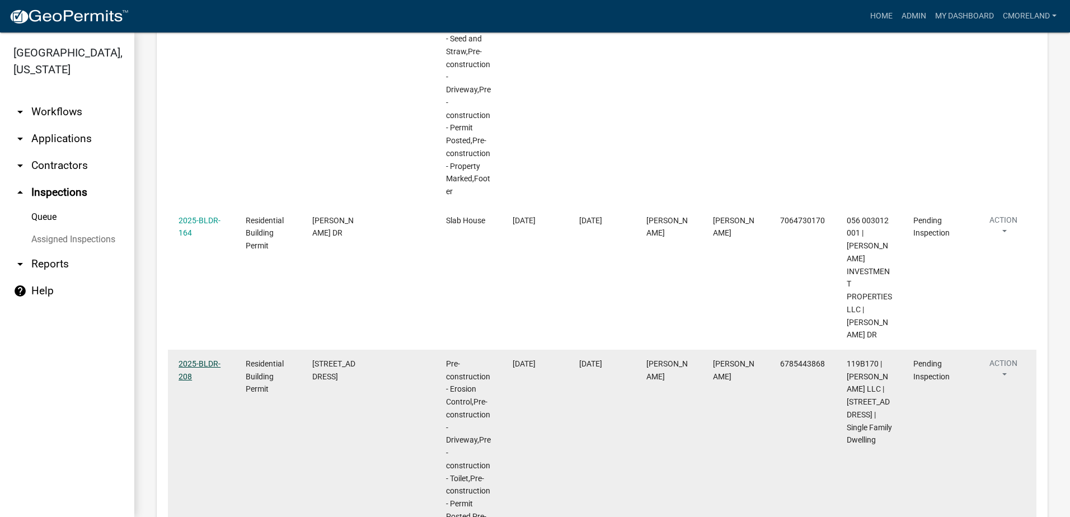
click at [200, 359] on link "2025-BLDR-208" at bounding box center [199, 370] width 42 height 22
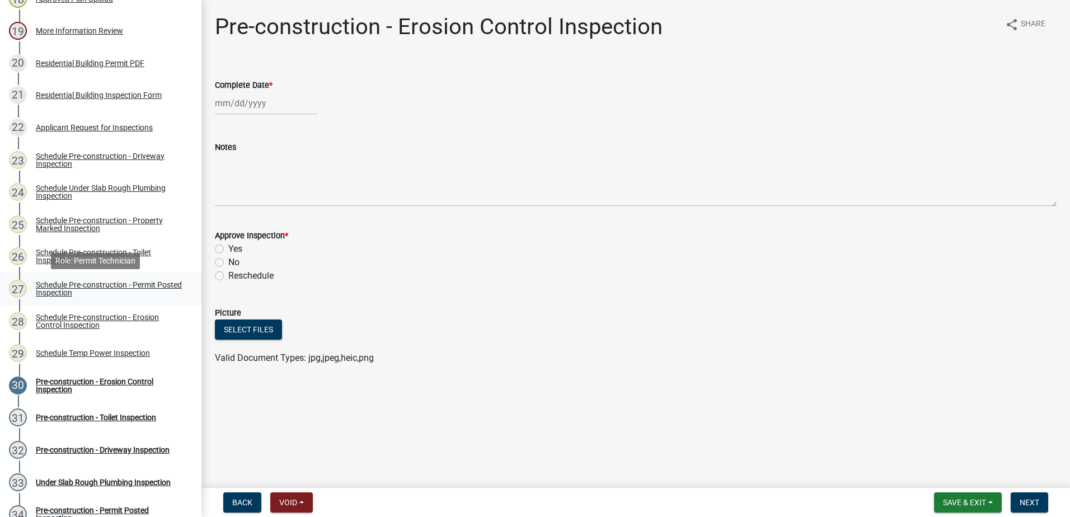
scroll to position [727, 0]
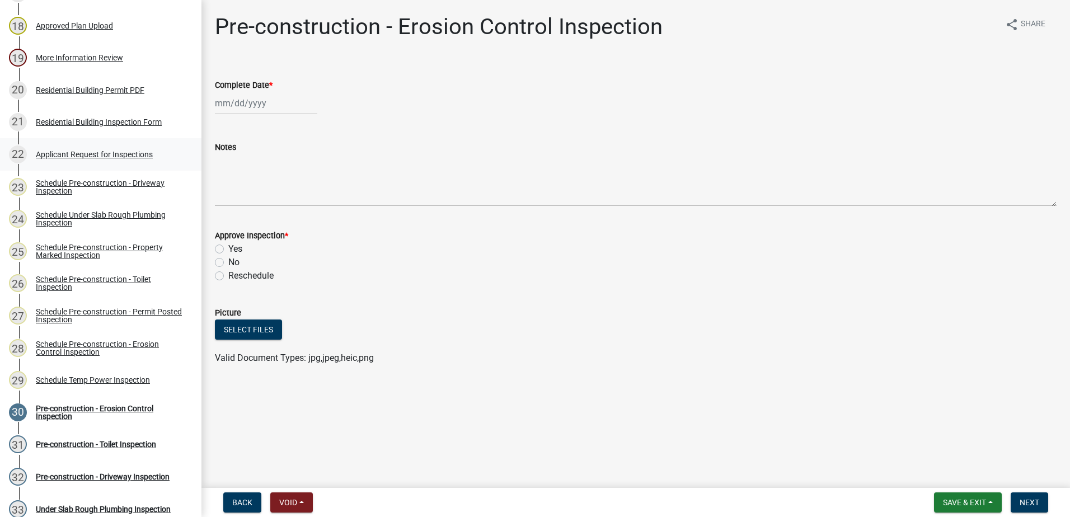
click at [100, 154] on div "Applicant Request for Inspections" at bounding box center [94, 155] width 117 height 8
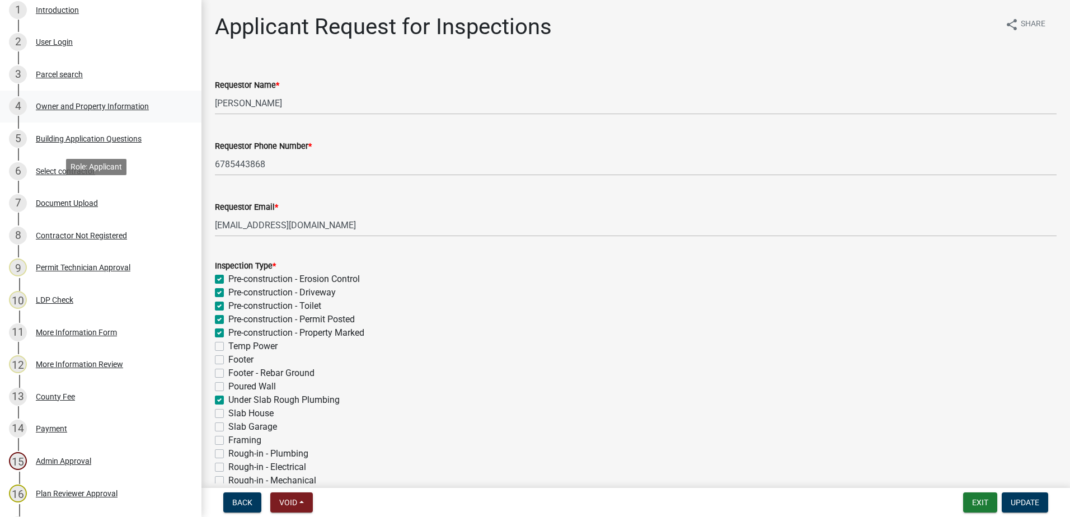
scroll to position [168, 0]
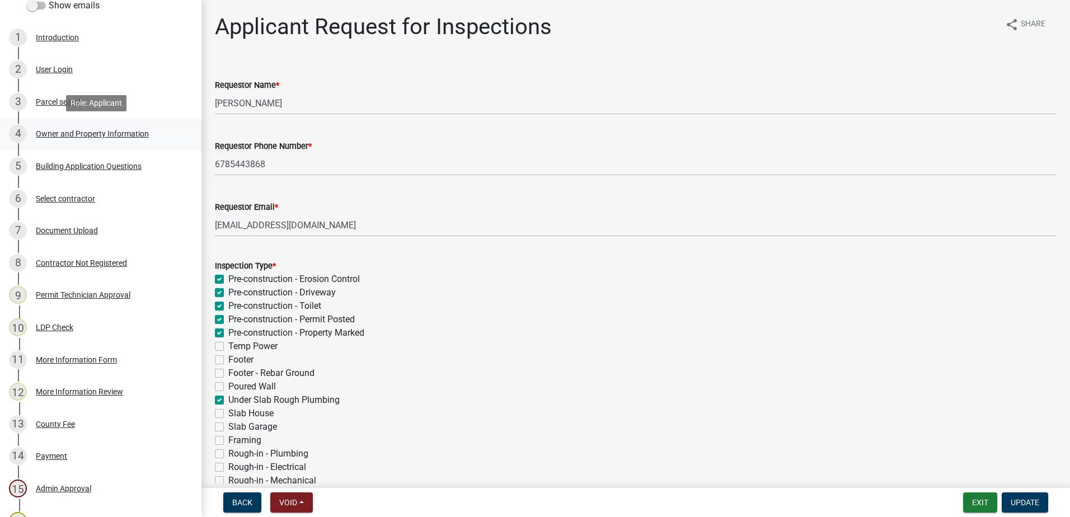
click at [118, 133] on div "Owner and Property Information" at bounding box center [92, 134] width 113 height 8
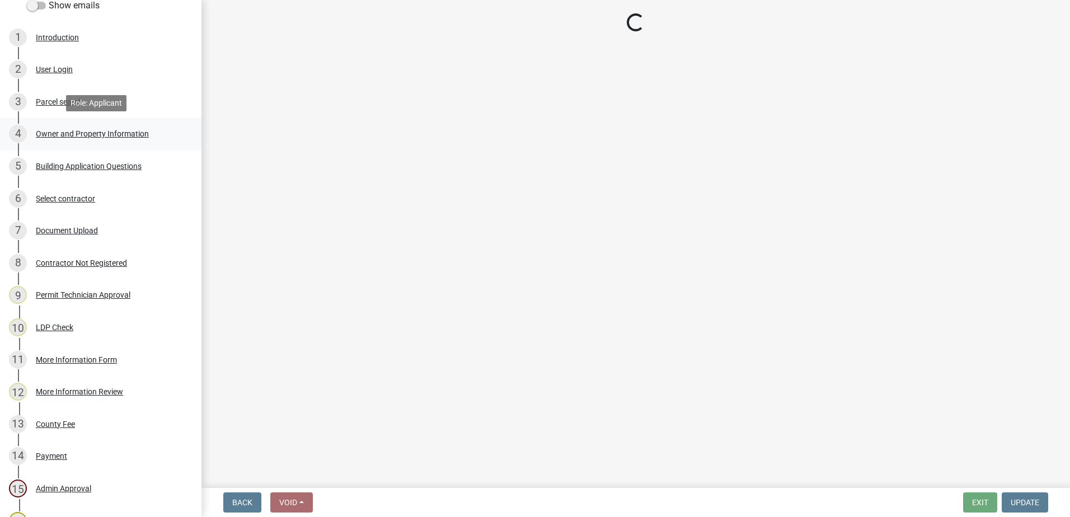
select select "a6b90f04-145f-43dc-a4e6-6d5ec8e28ec9"
select select "83394b22-4a11-496c-8e5c-75ade2e72faf"
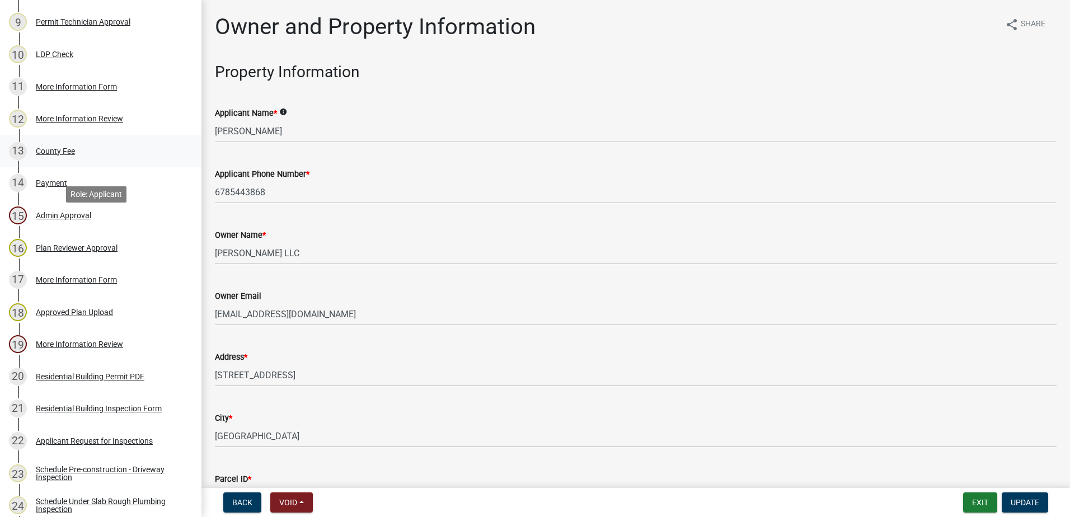
scroll to position [448, 0]
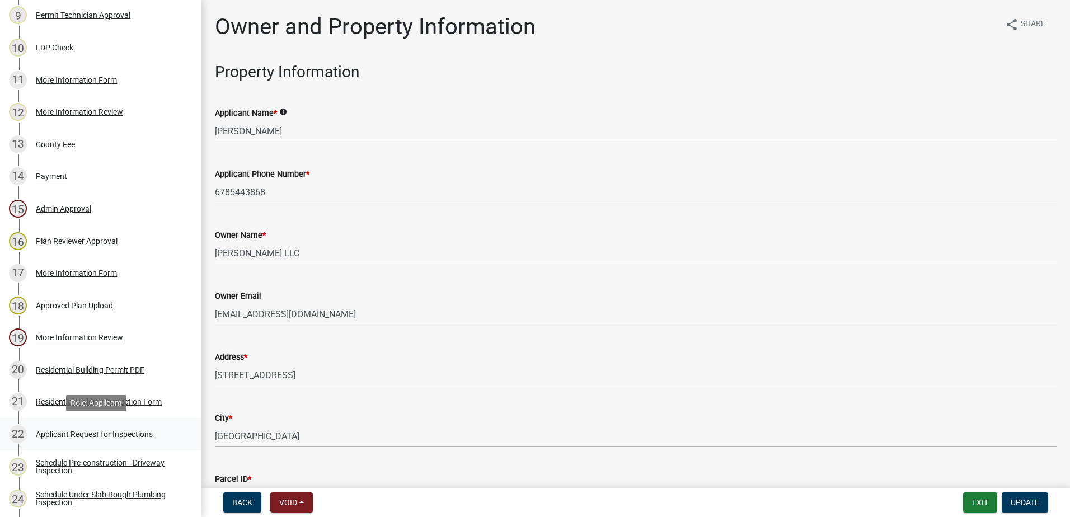
click at [111, 431] on div "Applicant Request for Inspections" at bounding box center [94, 434] width 117 height 8
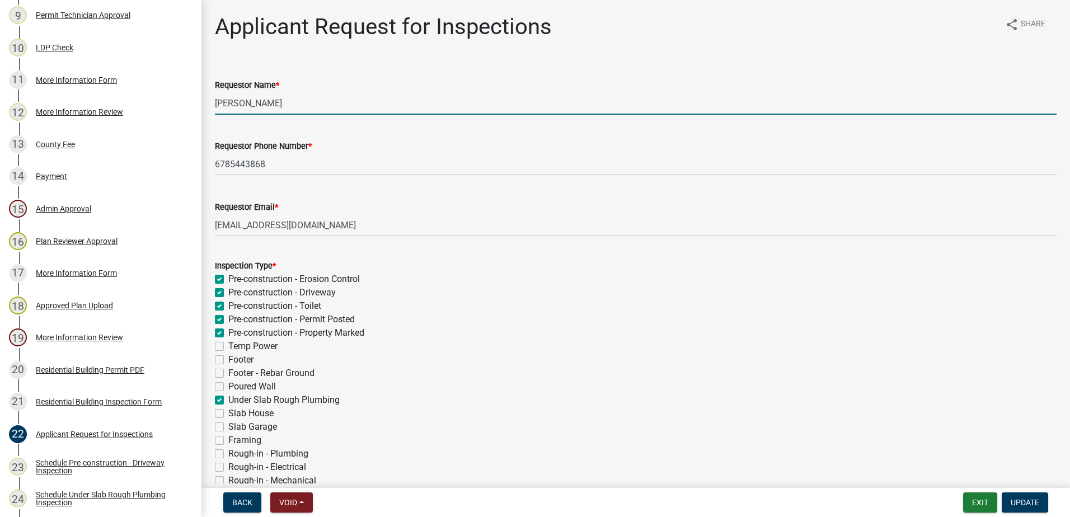
click at [302, 104] on input "[PERSON_NAME]" at bounding box center [636, 103] width 842 height 23
type input "C"
type input "[PERSON_NAME]"
click at [1023, 499] on span "Update" at bounding box center [1025, 502] width 29 height 9
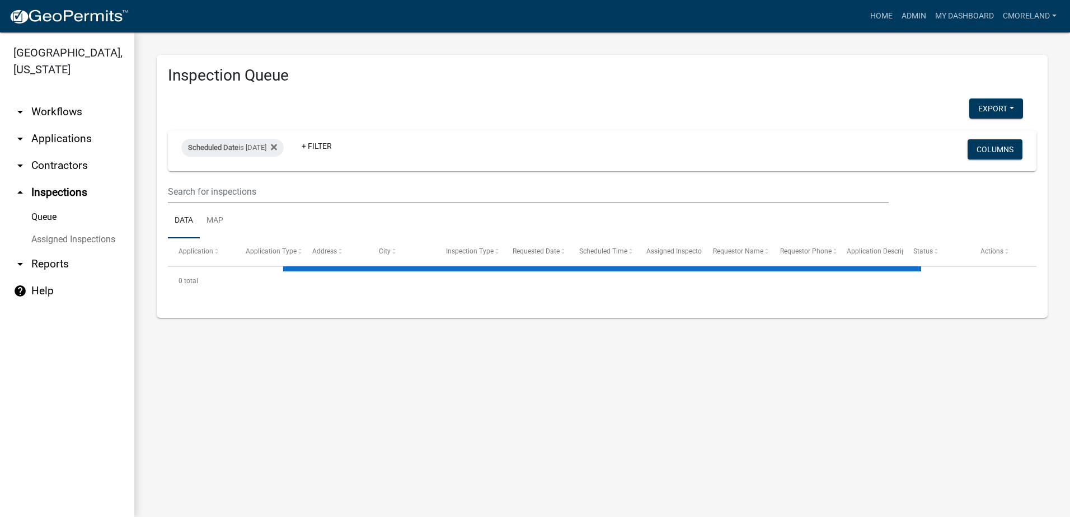
select select "2: 50"
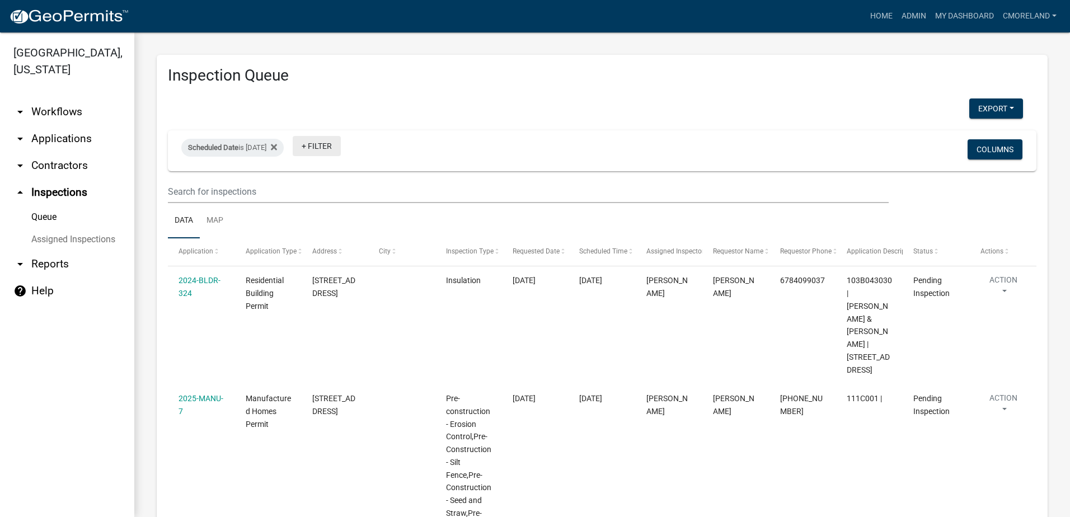
click at [341, 144] on link "+ Filter" at bounding box center [317, 146] width 48 height 20
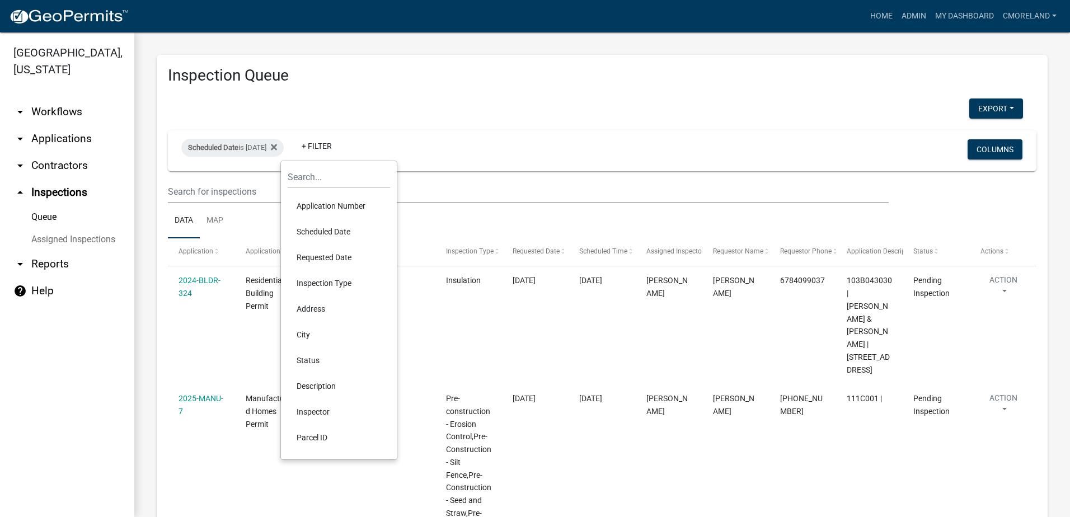
click at [311, 411] on li "Inspector" at bounding box center [339, 412] width 102 height 26
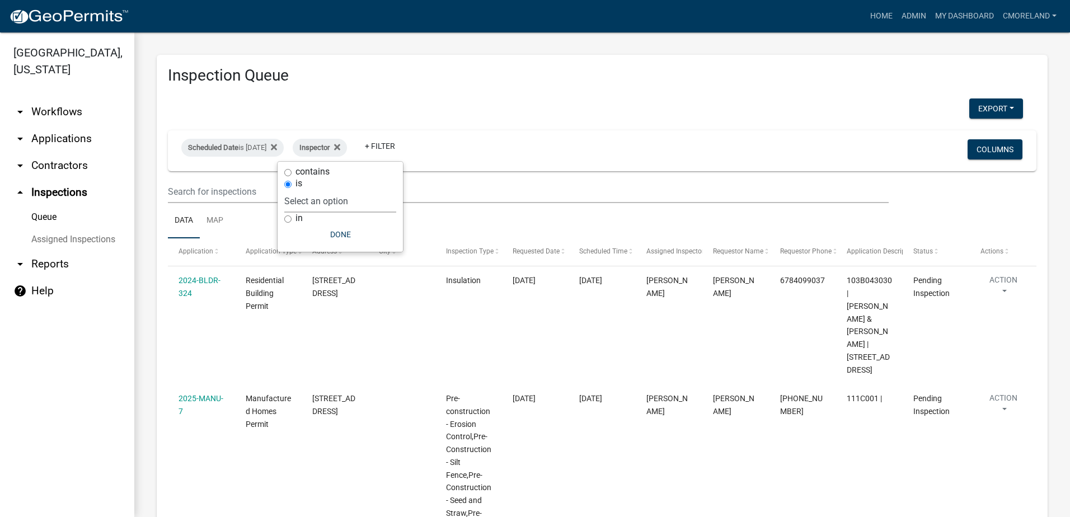
click at [373, 205] on select "Select an option None [PERSON_NAME] [PERSON_NAME] [PERSON_NAME] Quistan [PERSON…" at bounding box center [340, 201] width 112 height 23
select select "07642ab0-564c-47bb-824b-0ccf2da83593"
click at [312, 190] on select "Select an option None [PERSON_NAME] [PERSON_NAME] [PERSON_NAME] Quistan [PERSON…" at bounding box center [340, 201] width 112 height 23
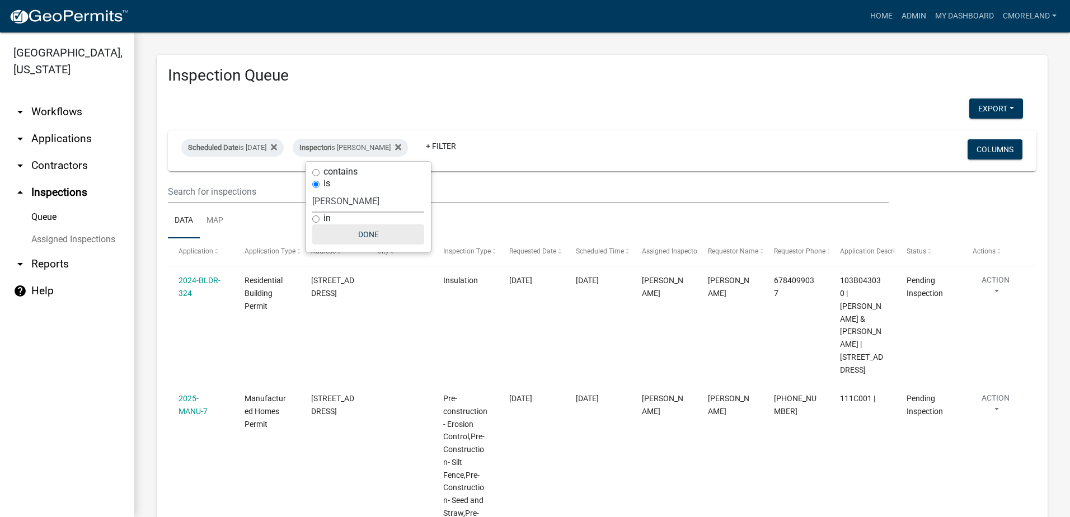
click at [364, 232] on button "Done" at bounding box center [368, 234] width 112 height 20
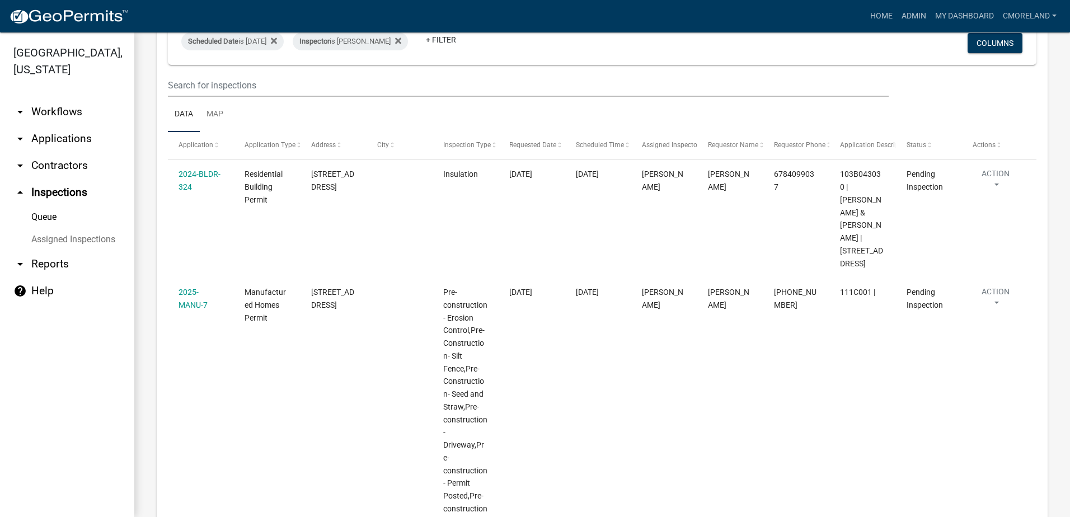
scroll to position [27, 0]
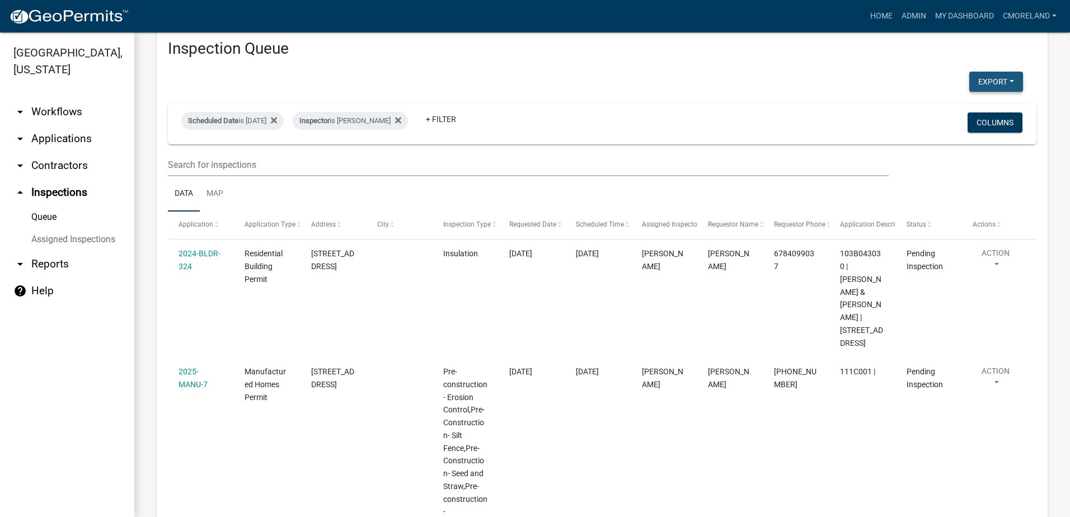
click at [976, 83] on button "Export" at bounding box center [996, 82] width 54 height 20
click at [951, 111] on button "Excel Format (.xlsx)" at bounding box center [970, 110] width 105 height 27
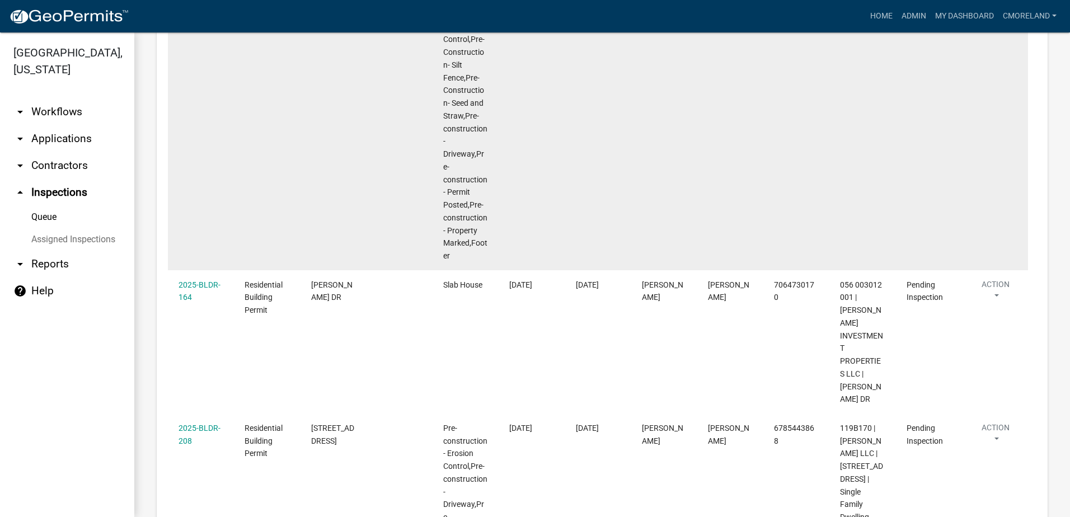
scroll to position [419, 0]
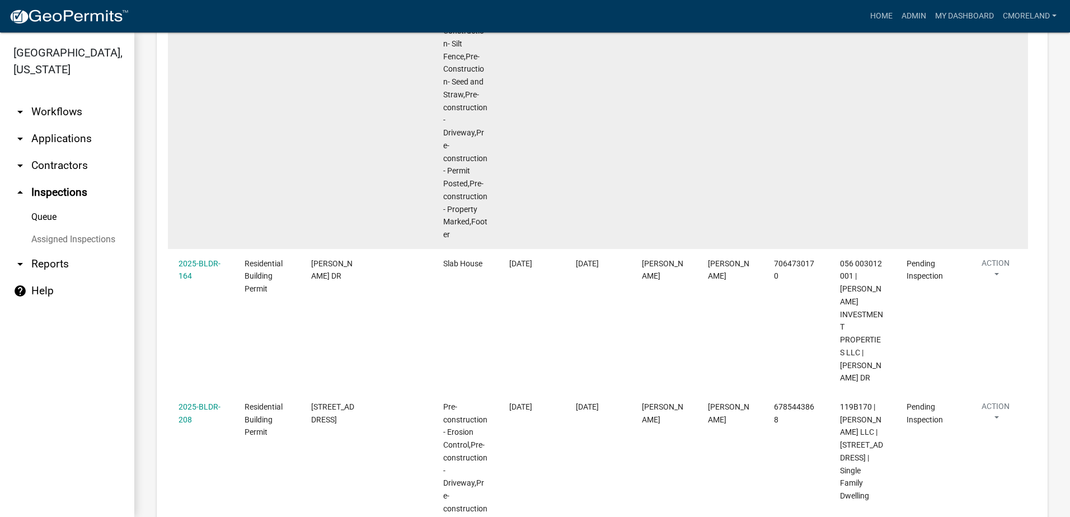
click at [702, 97] on datatable-body-cell "[PERSON_NAME]" at bounding box center [730, 108] width 66 height 284
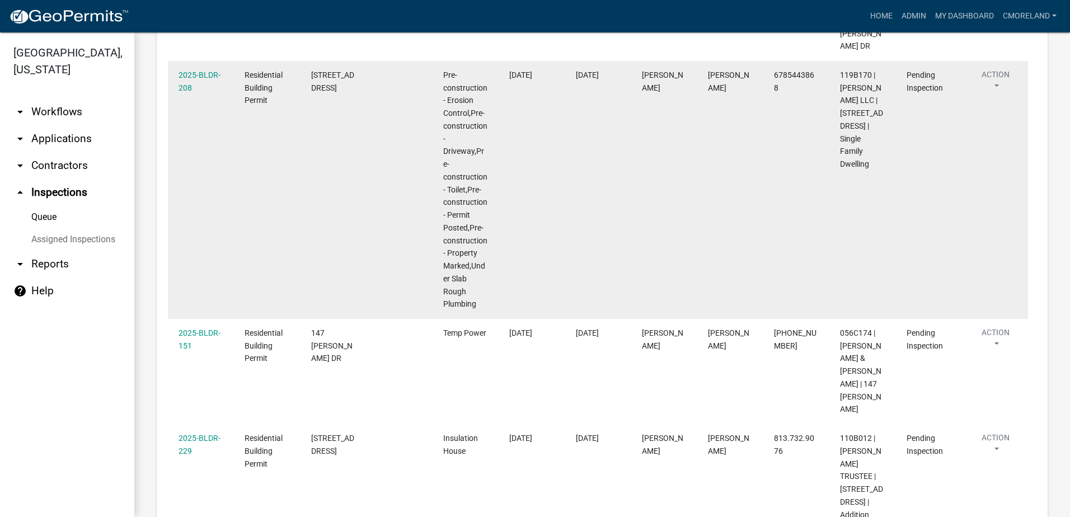
scroll to position [810, 0]
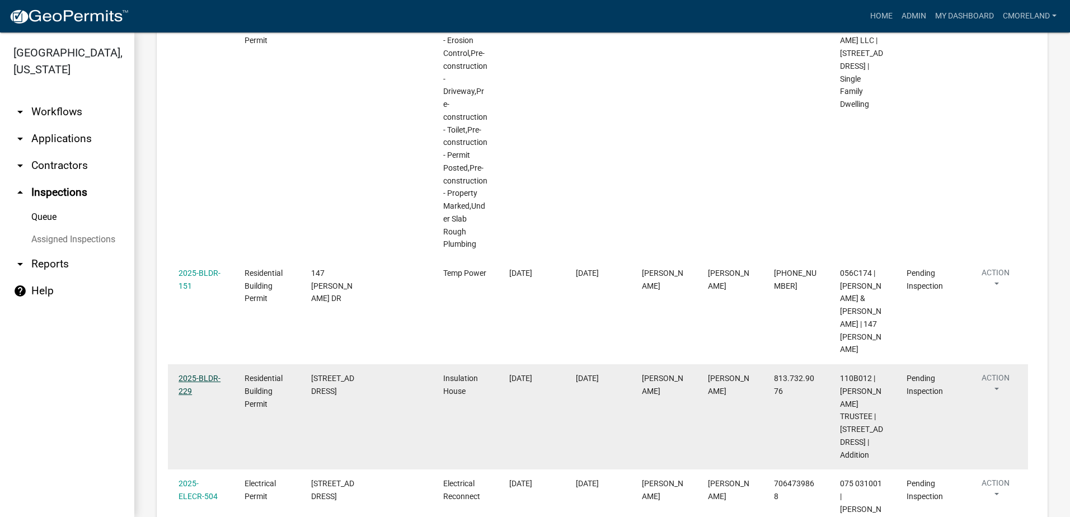
click at [211, 374] on link "2025-BLDR-229" at bounding box center [199, 385] width 42 height 22
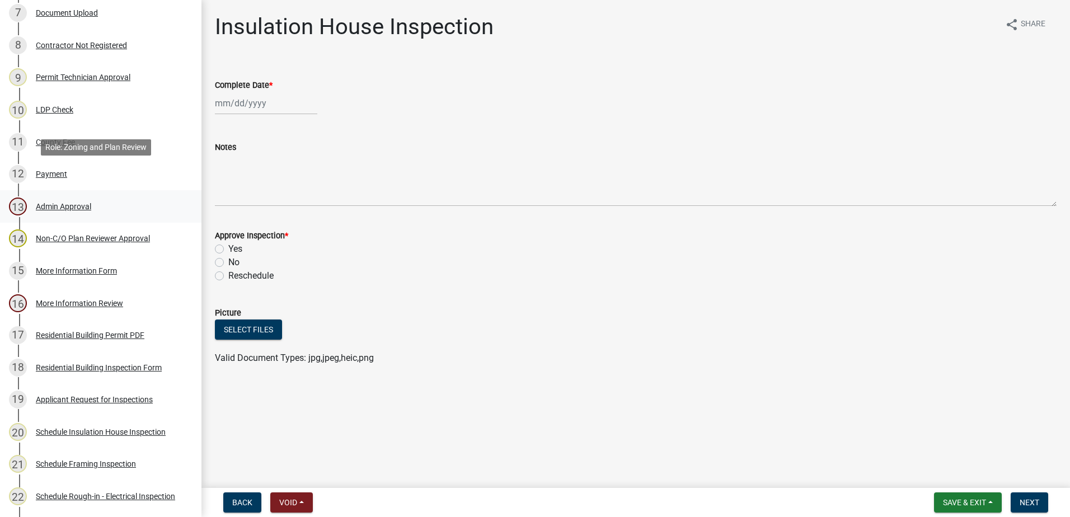
scroll to position [448, 0]
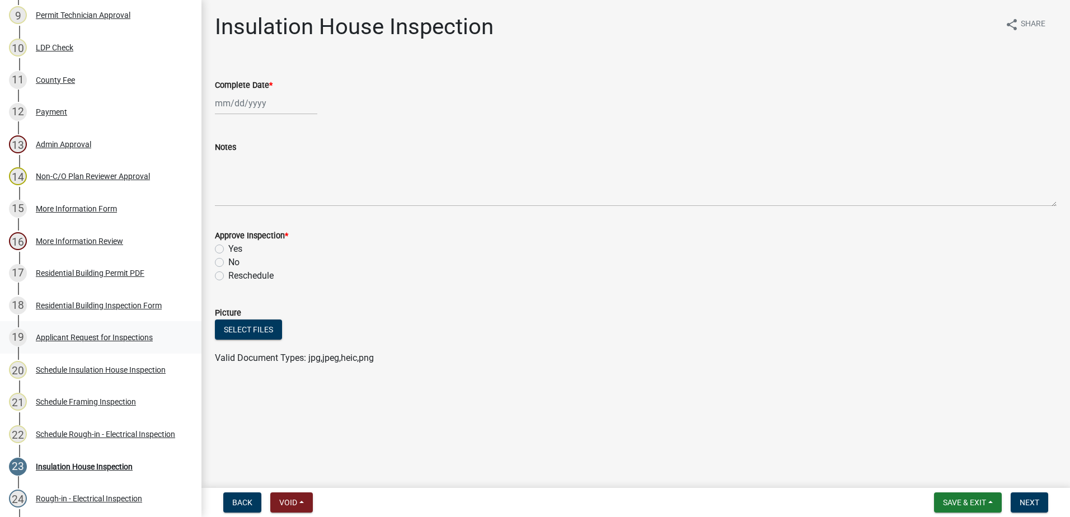
click at [73, 333] on div "Applicant Request for Inspections" at bounding box center [94, 337] width 117 height 8
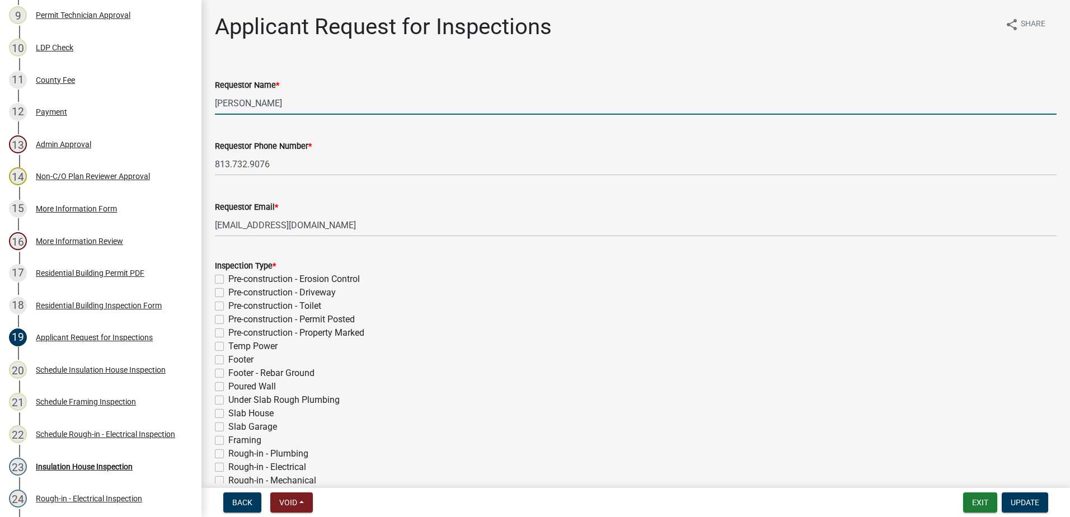
click at [287, 102] on input "[PERSON_NAME]" at bounding box center [636, 103] width 842 height 23
type input "M"
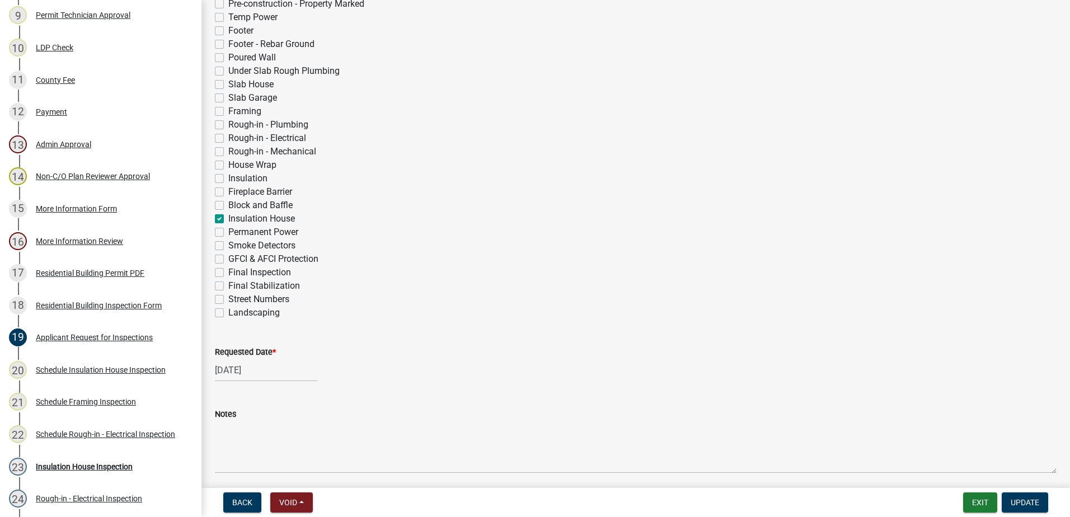
scroll to position [336, 0]
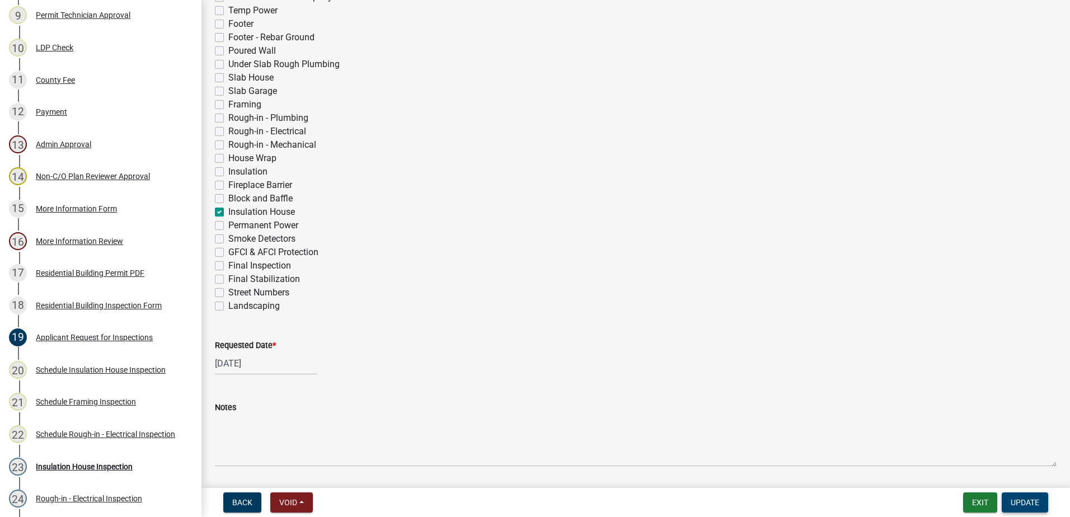
type input "[PERSON_NAME]"
click at [1026, 500] on span "Update" at bounding box center [1025, 502] width 29 height 9
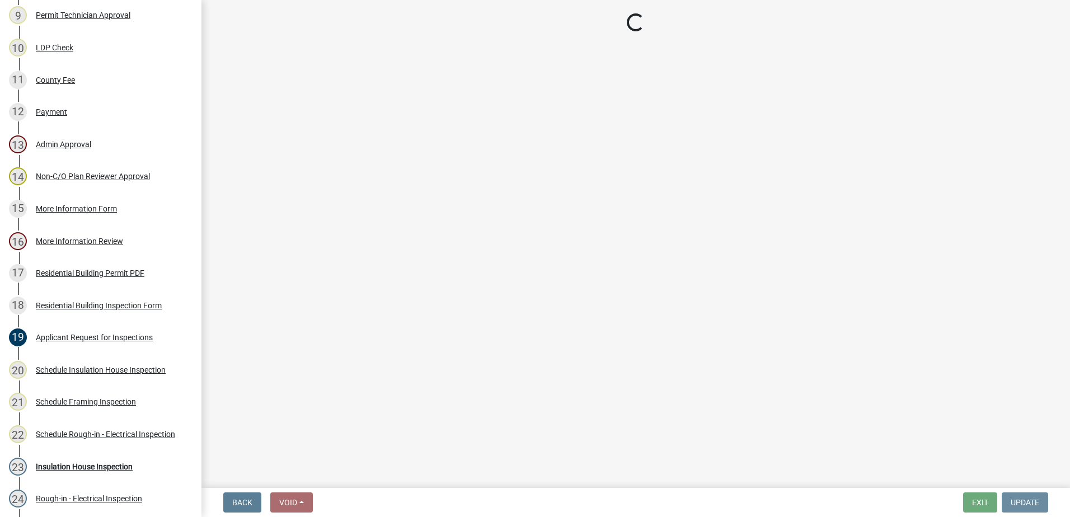
scroll to position [0, 0]
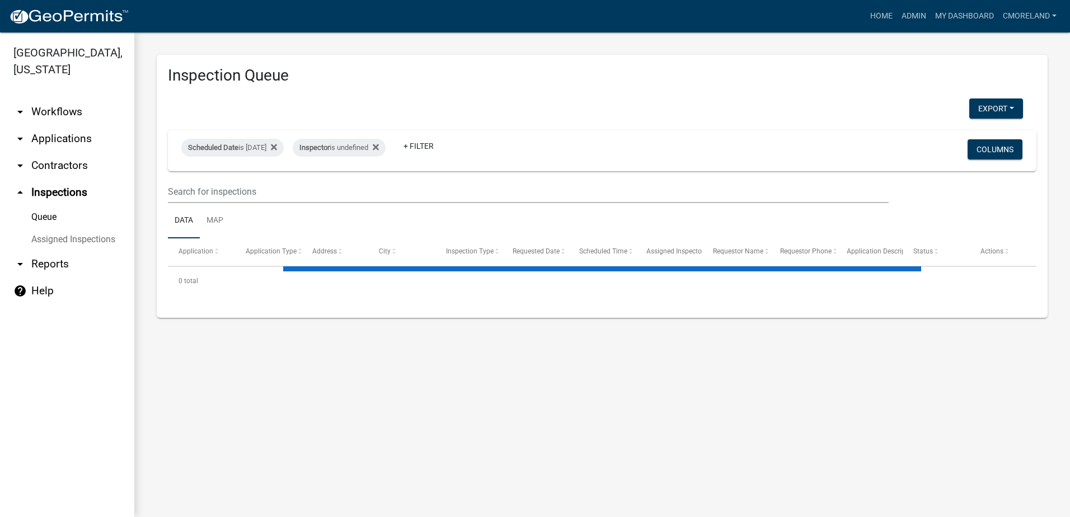
select select "2: 50"
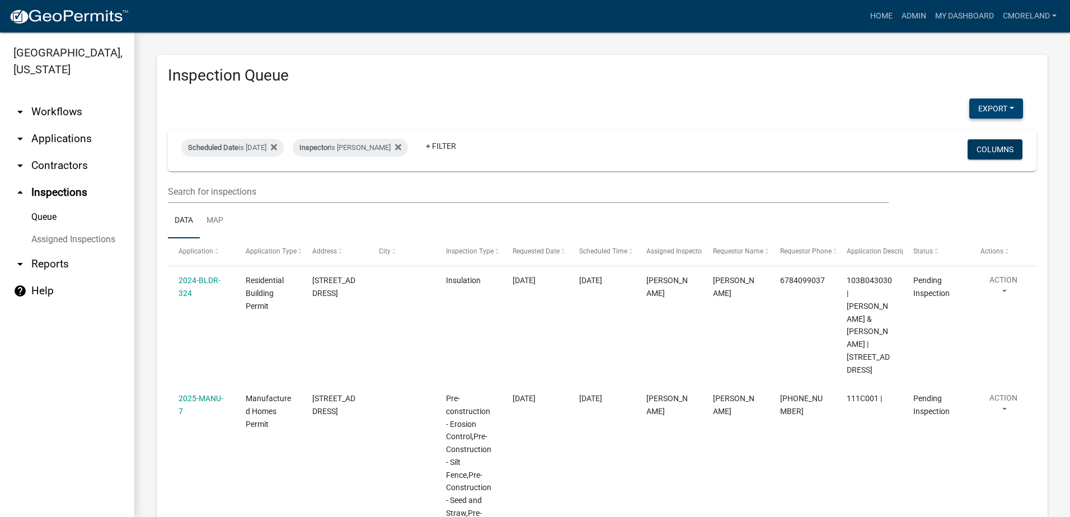
click at [984, 107] on button "Export" at bounding box center [996, 108] width 54 height 20
click at [949, 137] on button "Excel Format (.xlsx)" at bounding box center [970, 137] width 105 height 27
